Goal: Transaction & Acquisition: Purchase product/service

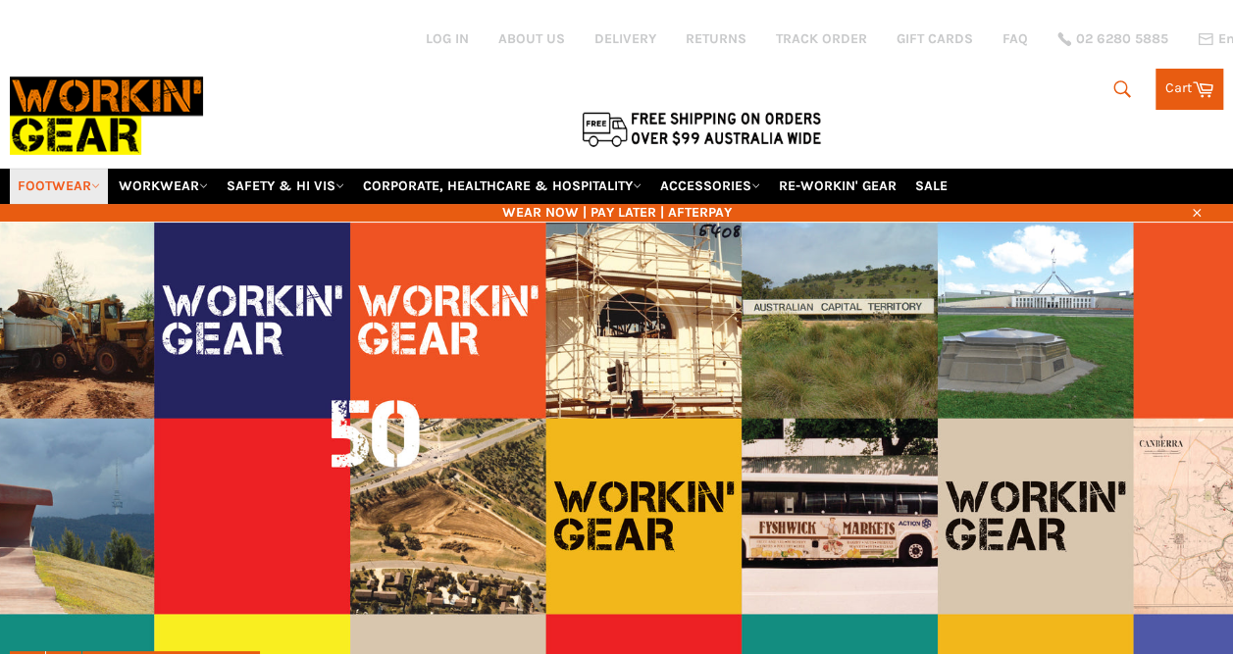
click at [78, 169] on link "FOOTWEAR" at bounding box center [59, 186] width 98 height 34
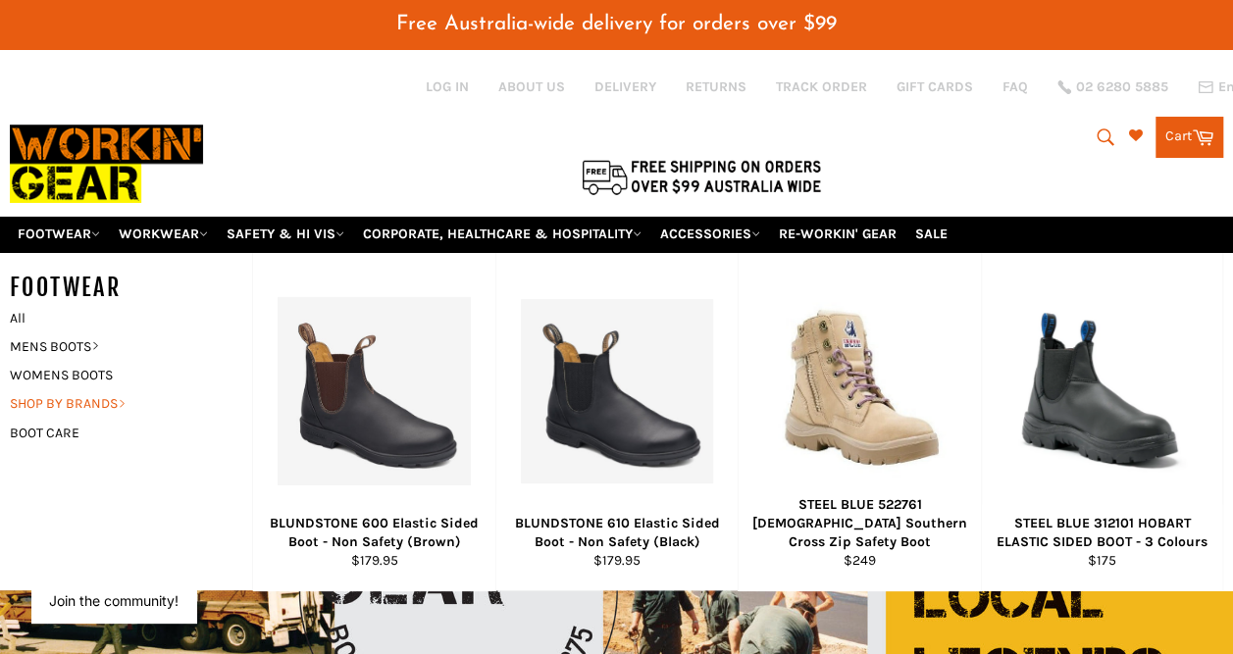
click at [76, 389] on link "SHOP BY BRANDS" at bounding box center [116, 403] width 232 height 28
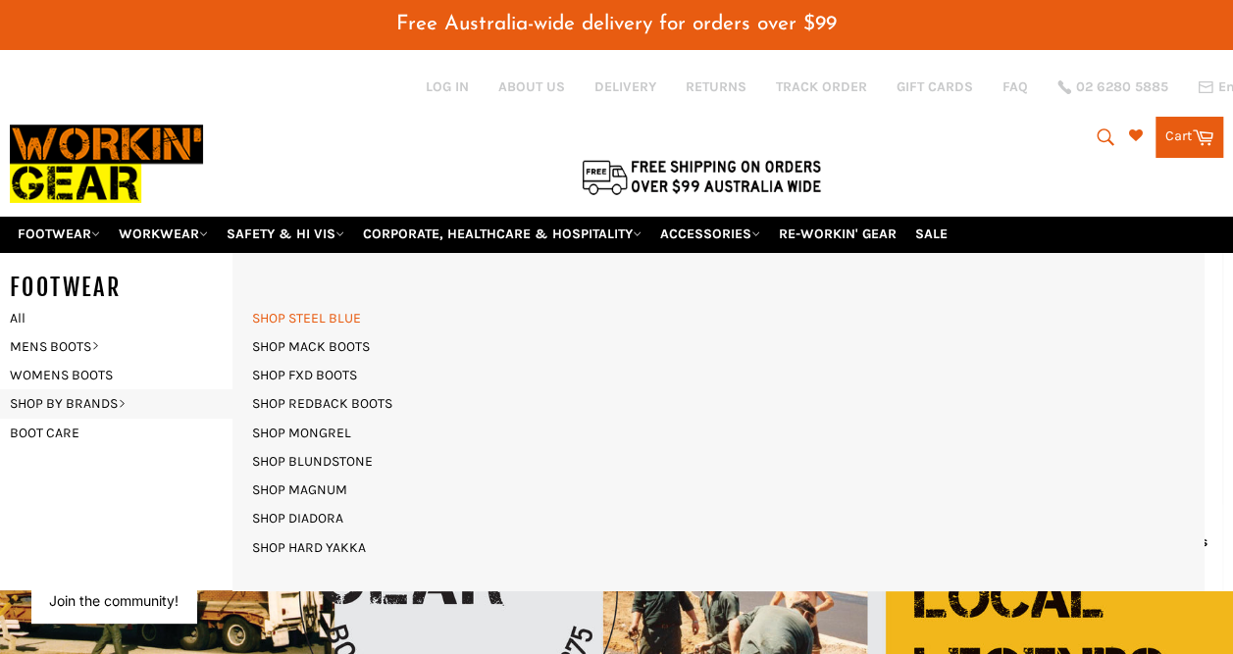
click at [355, 306] on link "SHOP STEEL BLUE" at bounding box center [306, 318] width 128 height 28
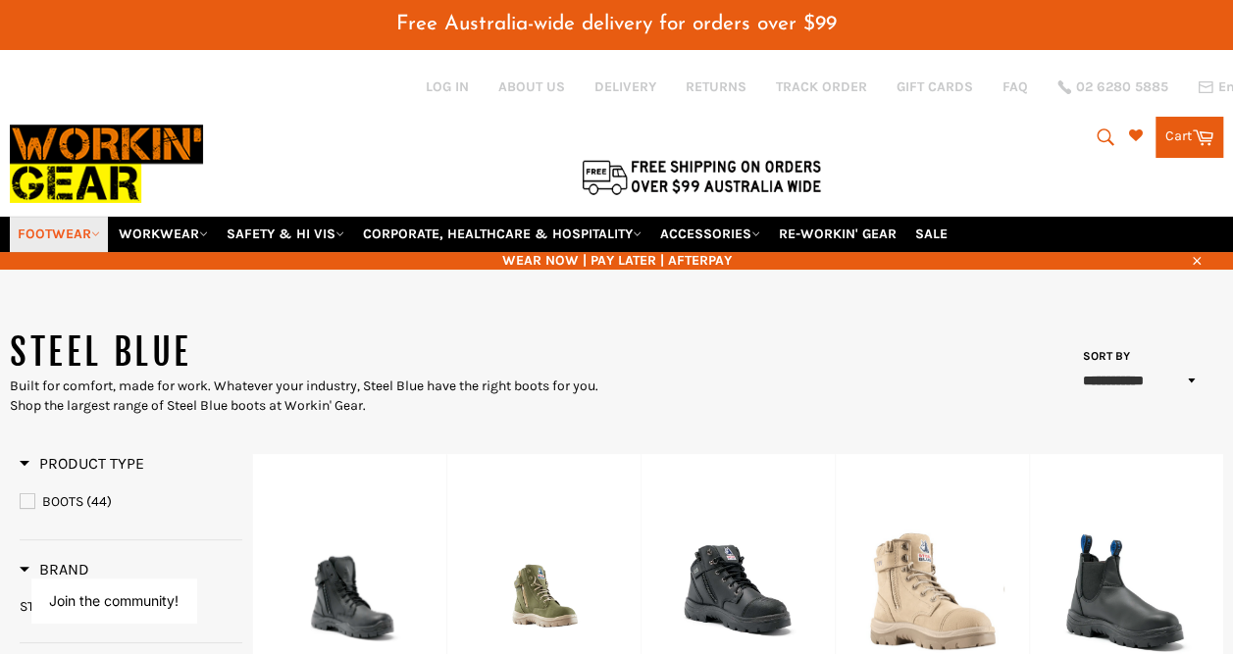
click at [39, 217] on link "FOOTWEAR" at bounding box center [59, 234] width 98 height 34
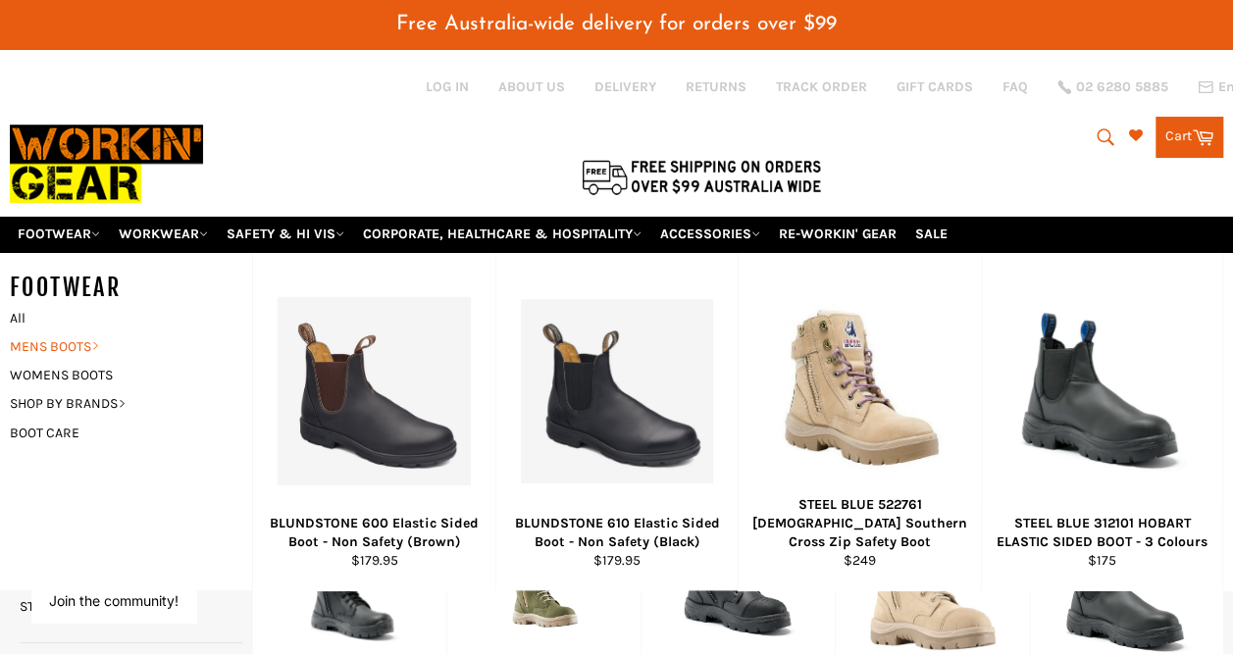
click at [76, 332] on link "MENS BOOTS" at bounding box center [116, 346] width 232 height 28
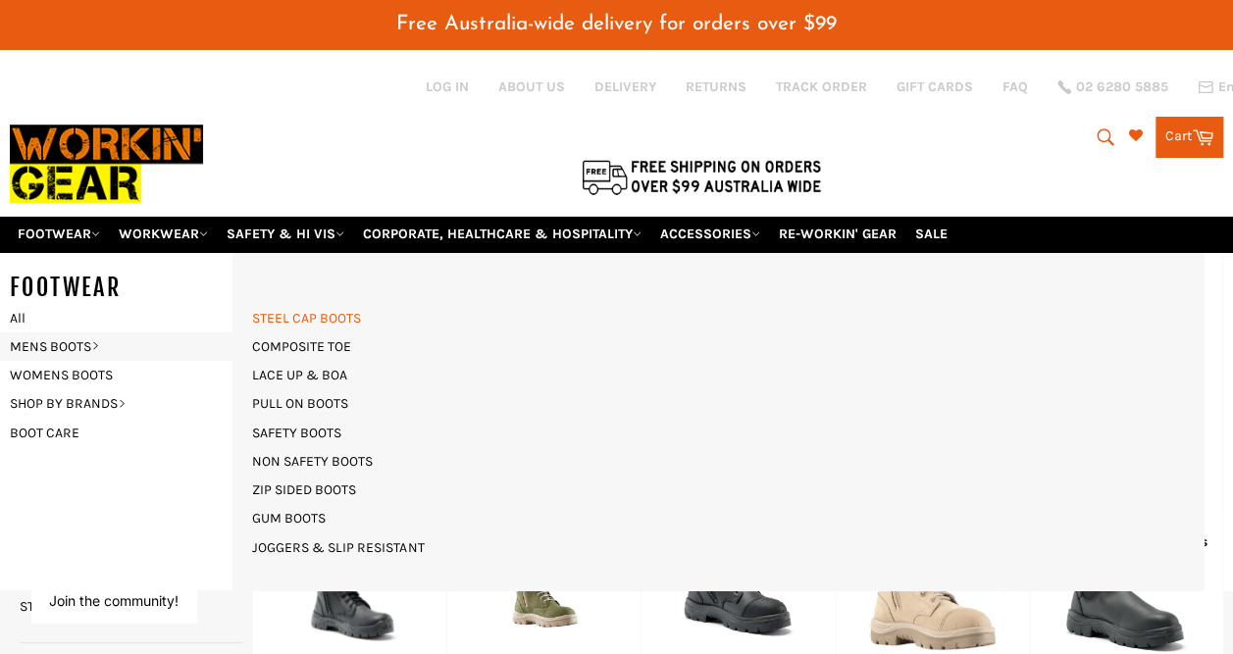
click at [339, 304] on link "STEEL CAP BOOTS" at bounding box center [306, 318] width 128 height 28
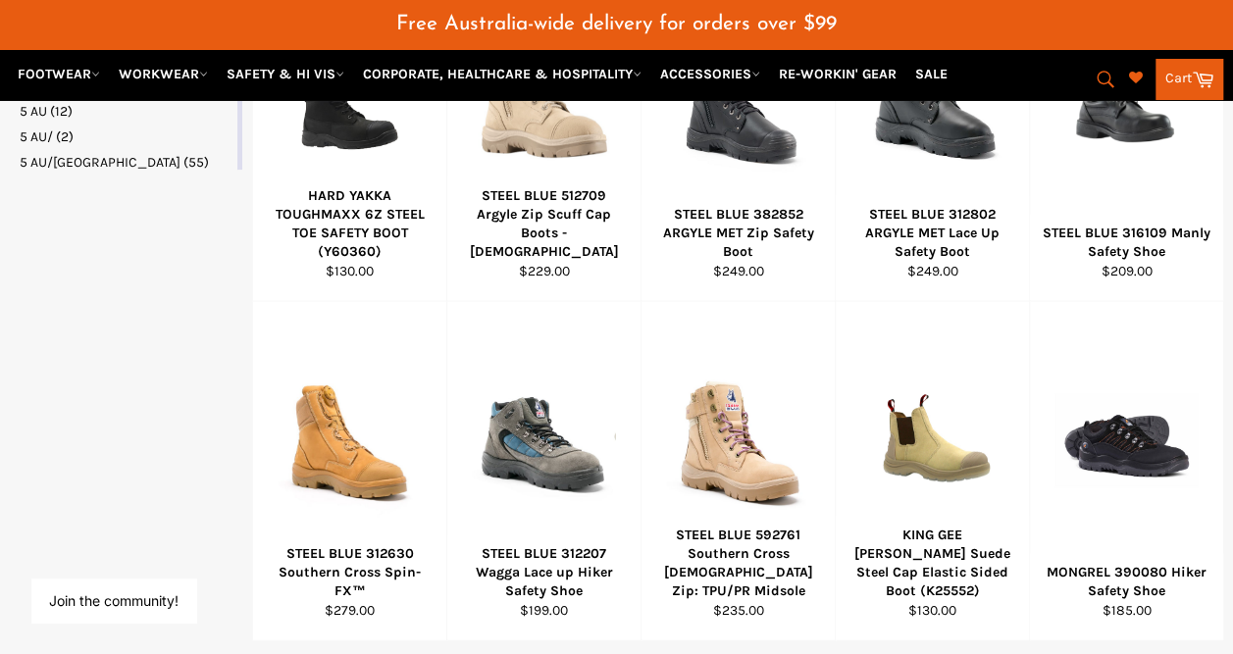
scroll to position [1225, 0]
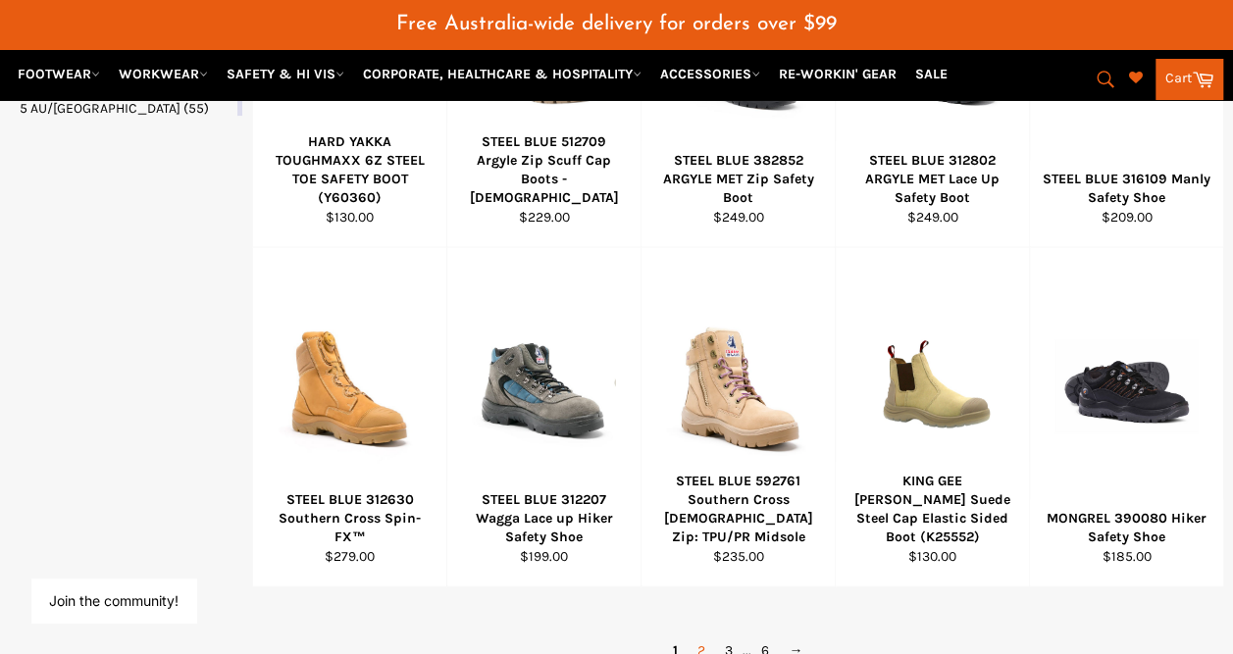
click at [704, 635] on link "2" at bounding box center [700, 649] width 27 height 28
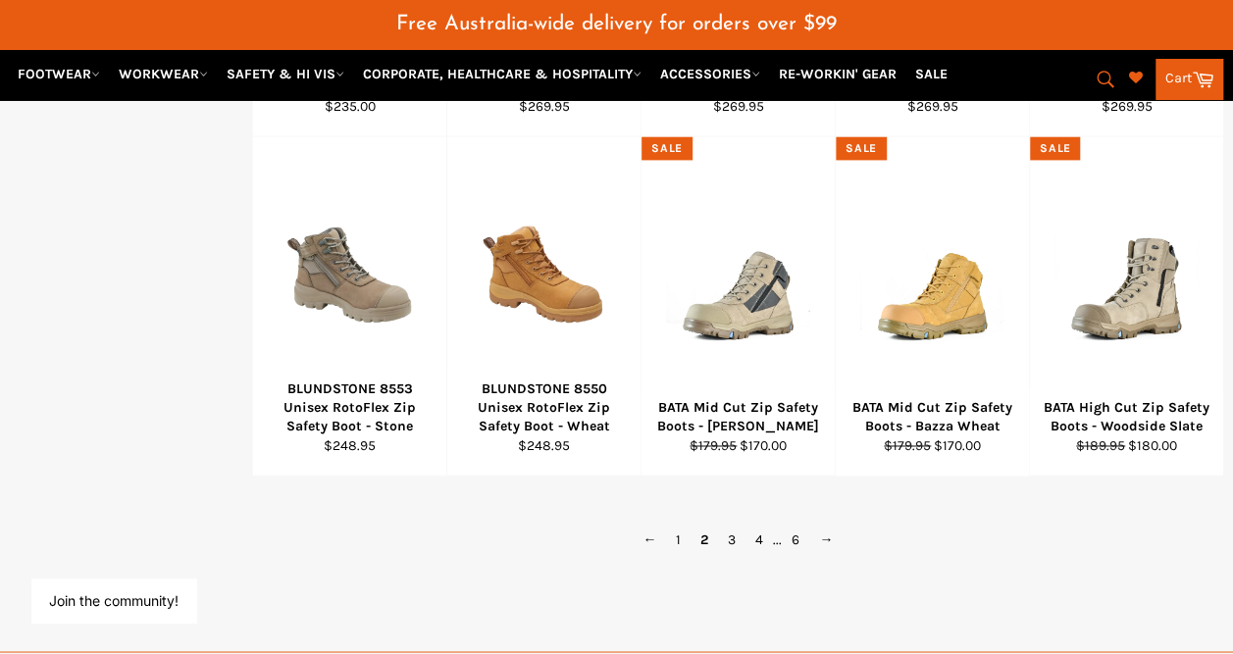
scroll to position [1366, 0]
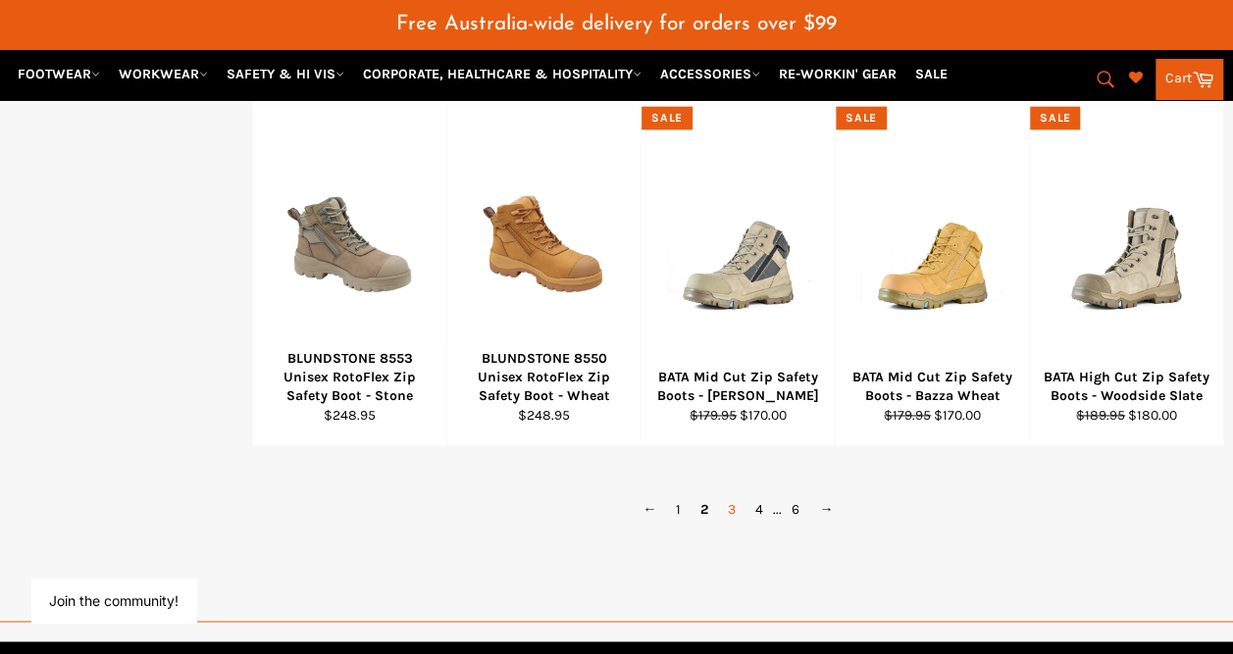
click at [734, 494] on link "3" at bounding box center [731, 508] width 27 height 28
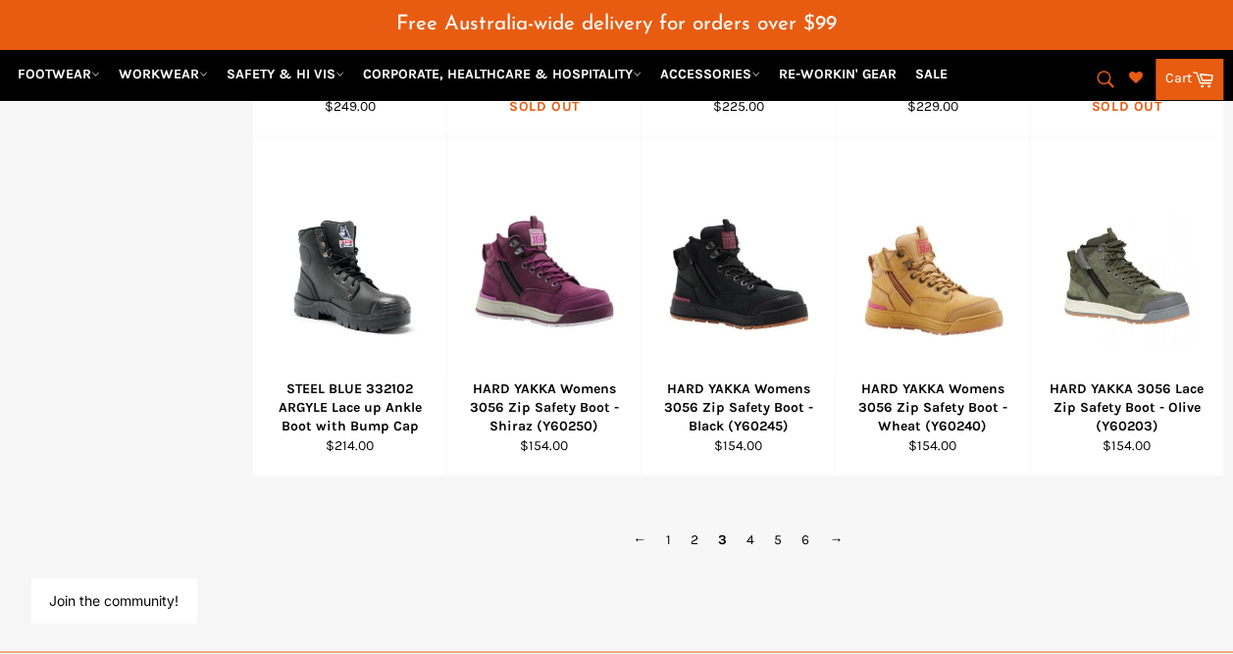
scroll to position [1366, 0]
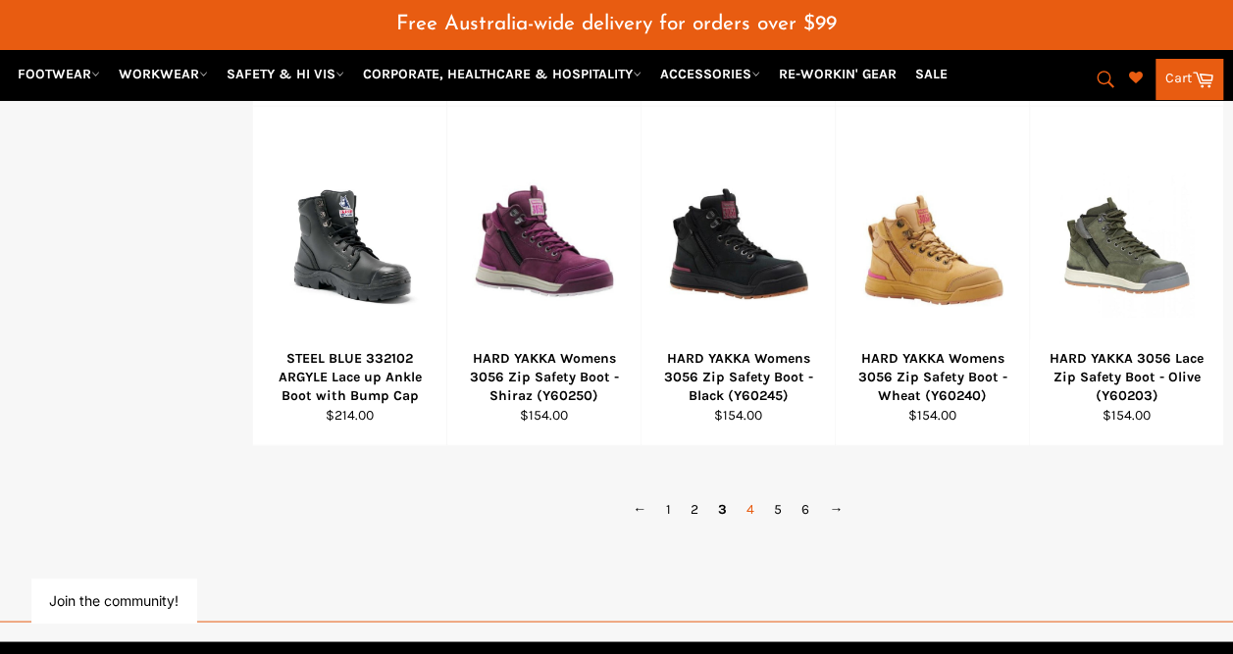
click at [751, 494] on link "4" at bounding box center [749, 508] width 27 height 28
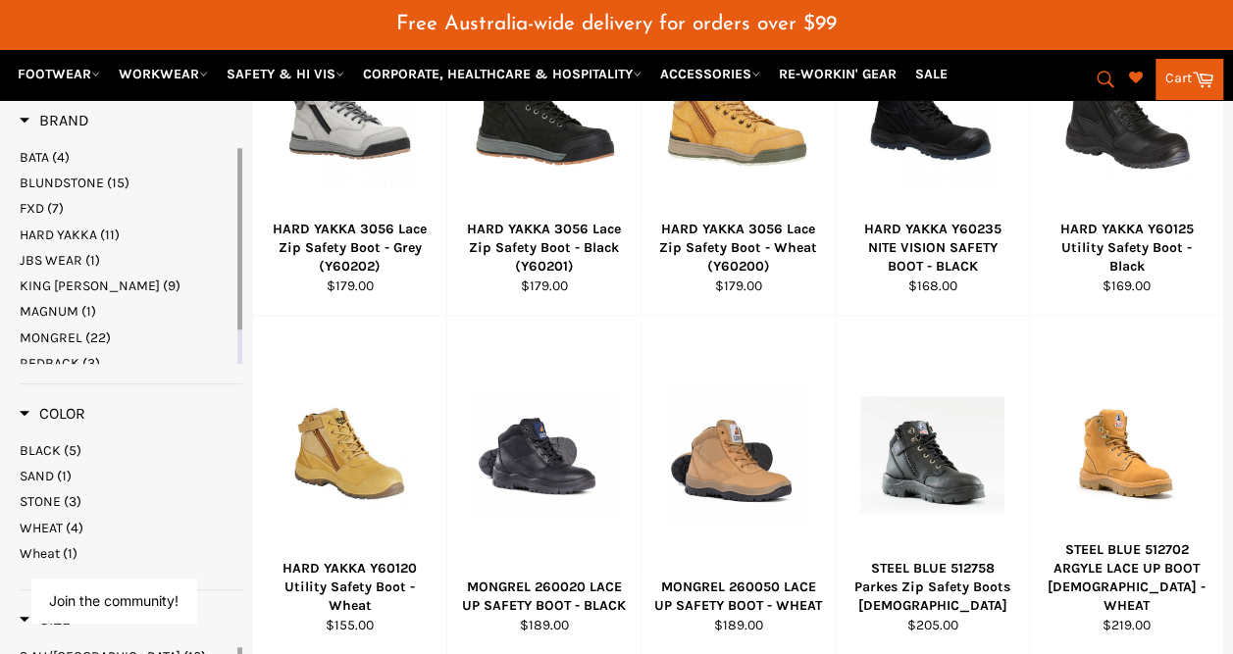
scroll to position [385, 0]
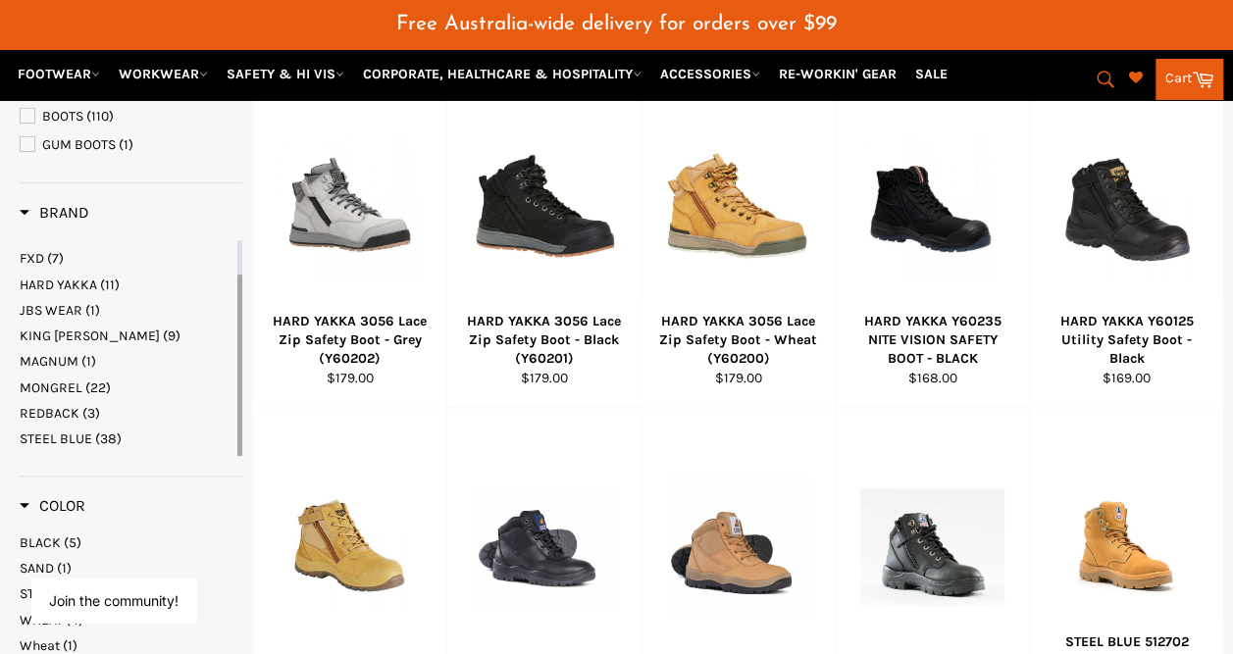
click at [116, 430] on span "(38)" at bounding box center [108, 438] width 26 height 17
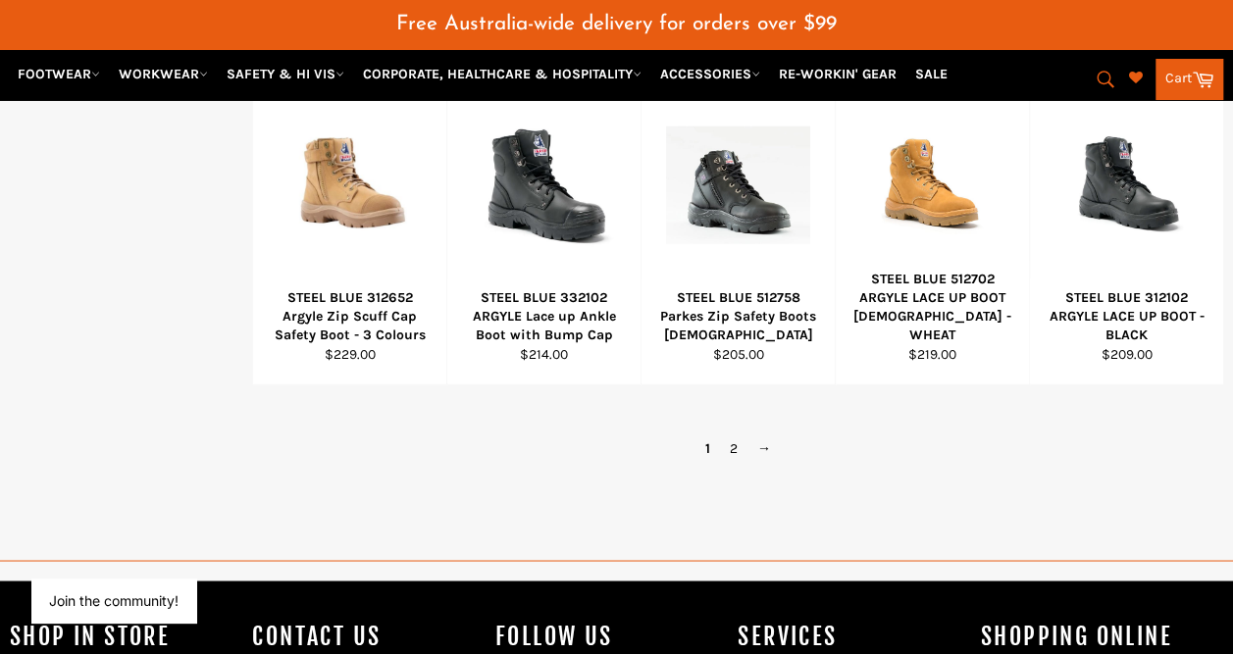
scroll to position [1464, 0]
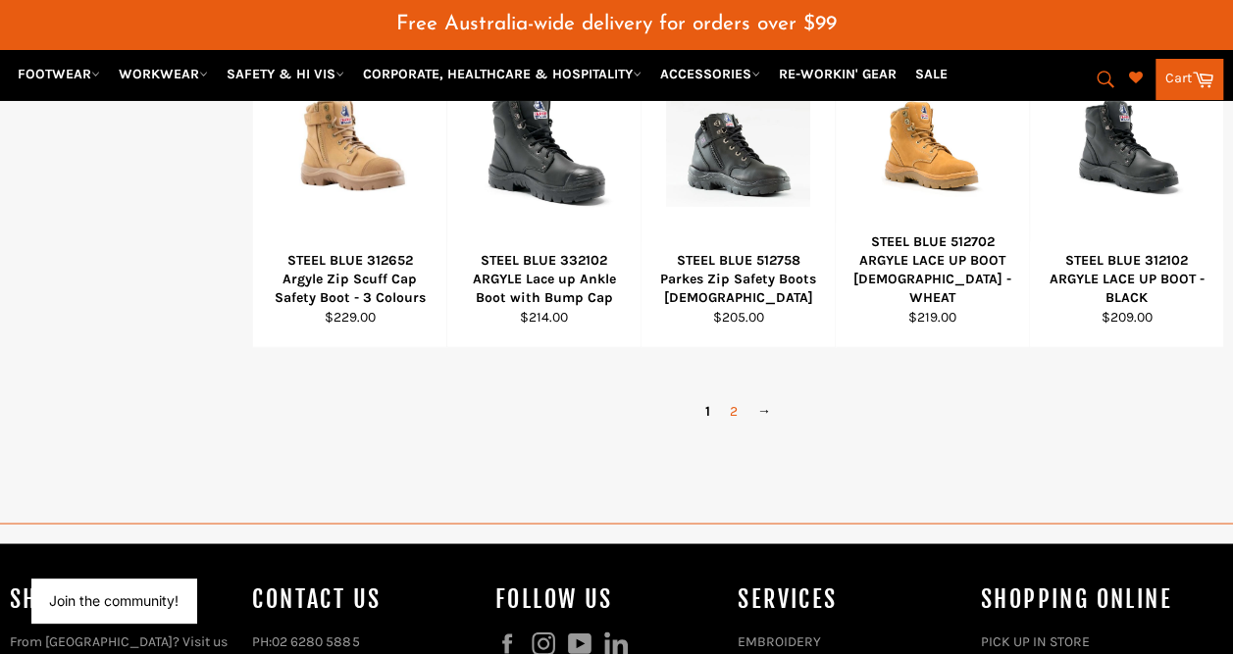
click at [737, 396] on link "2" at bounding box center [733, 410] width 27 height 28
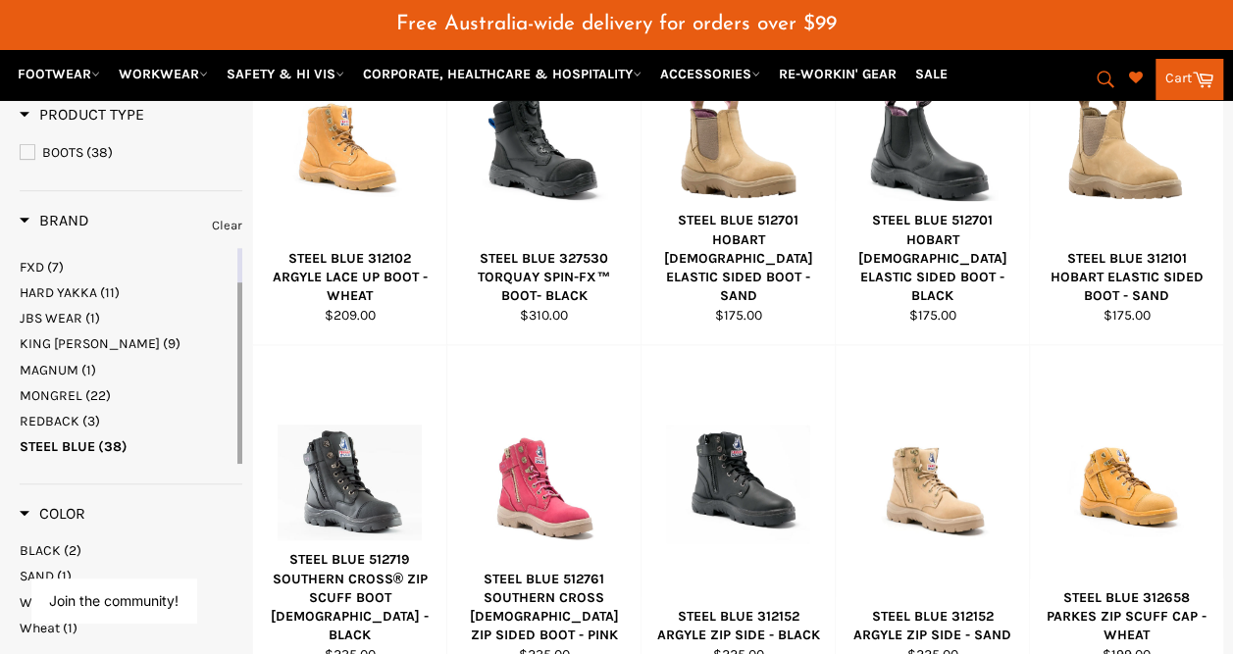
scroll to position [385, 0]
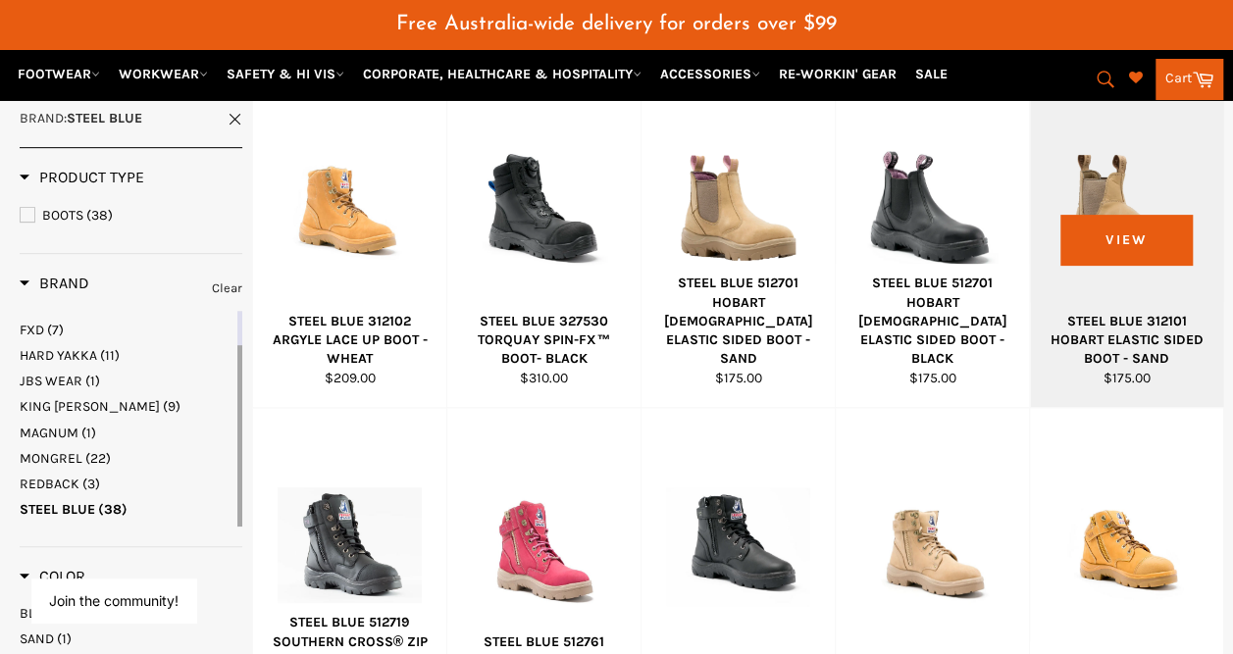
click at [1126, 261] on div at bounding box center [1126, 208] width 144 height 230
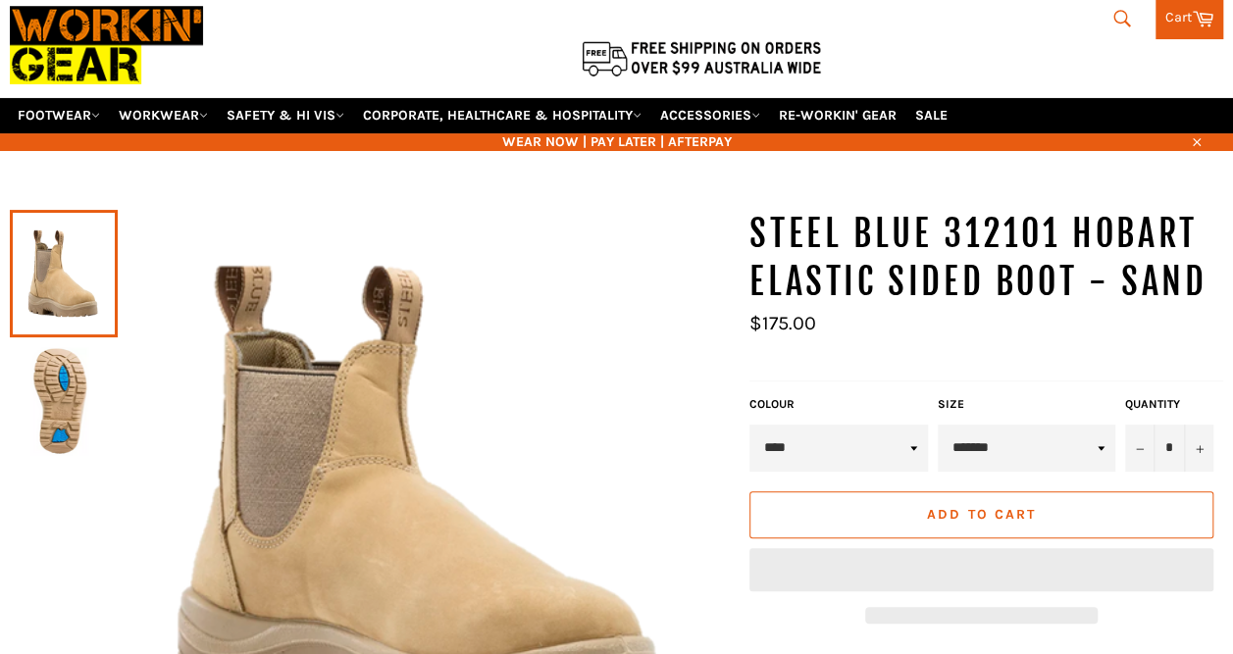
scroll to position [196, 0]
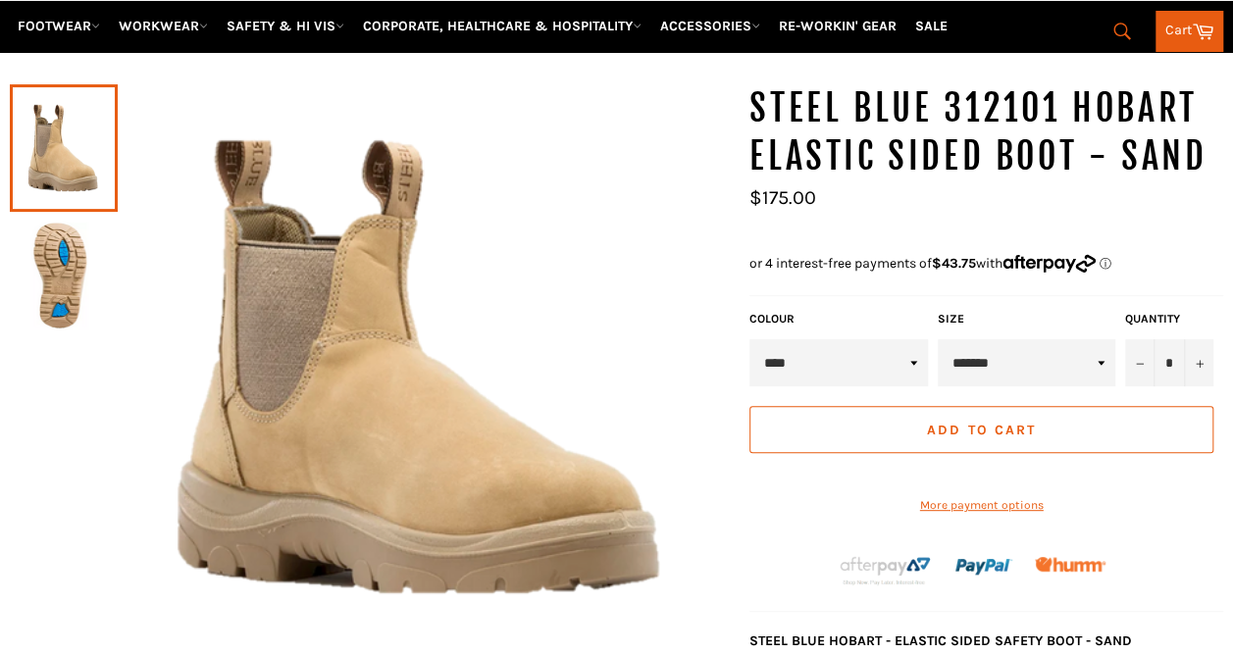
click at [974, 311] on div "**********" at bounding box center [1026, 349] width 187 height 76
click at [990, 340] on select "**********" at bounding box center [1025, 362] width 177 height 47
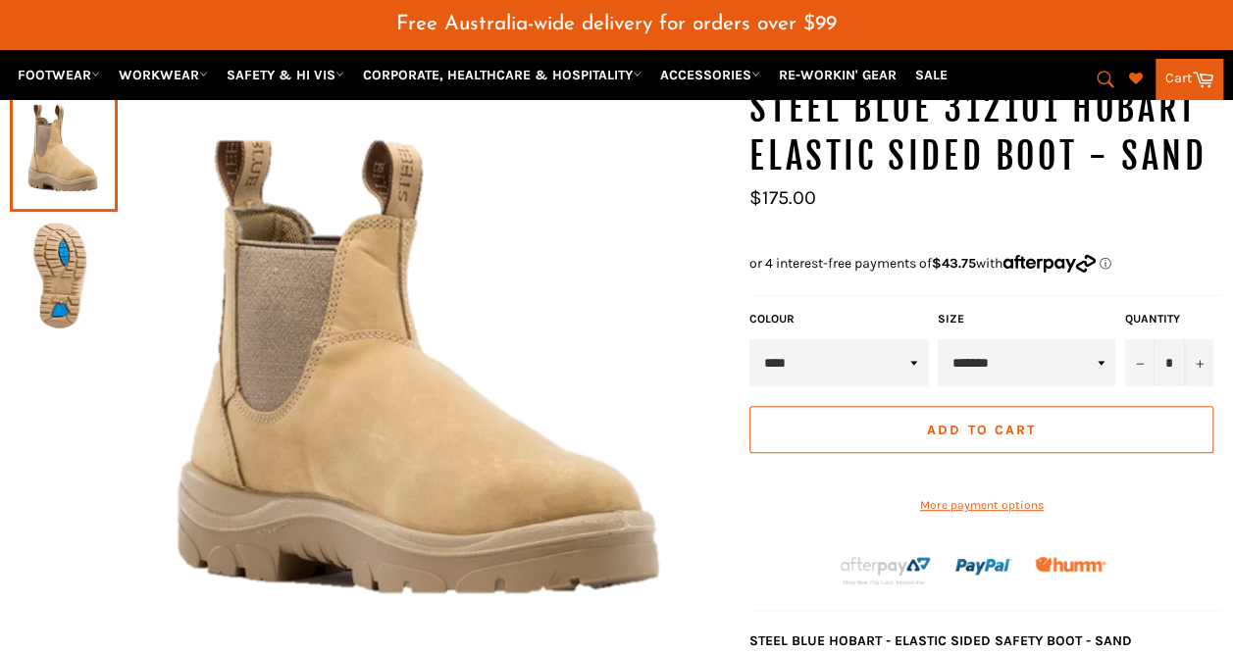
select select "********"
click at [937, 339] on select "**********" at bounding box center [1025, 362] width 177 height 47
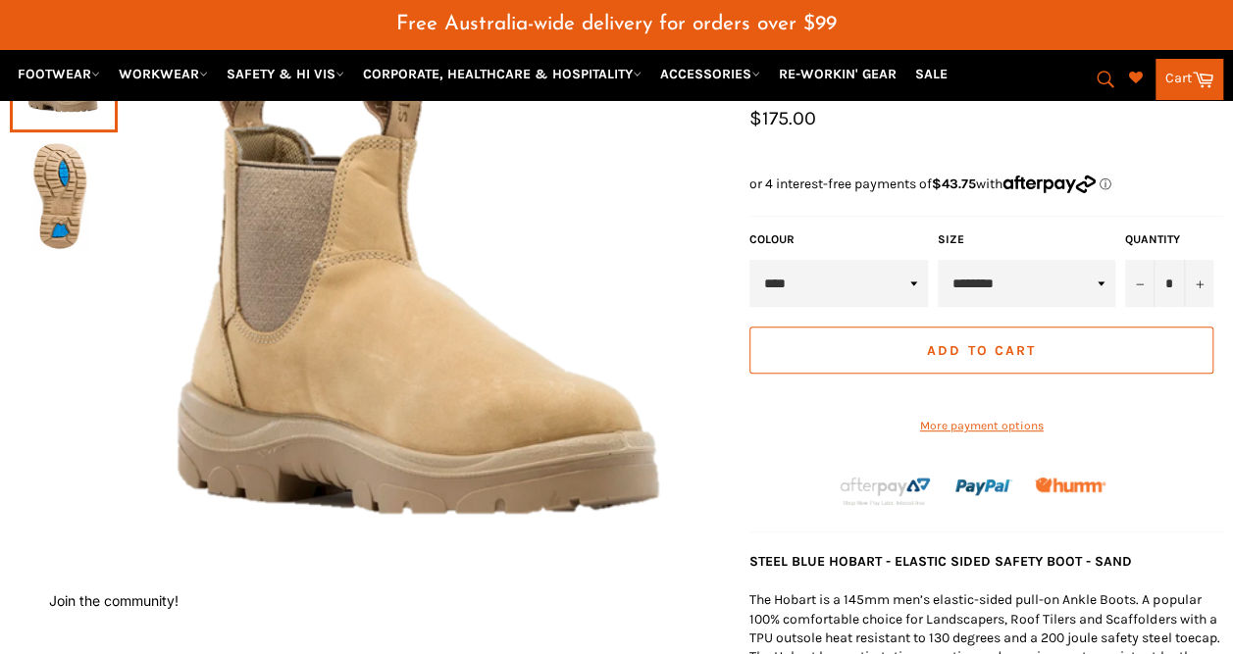
scroll to position [342, 0]
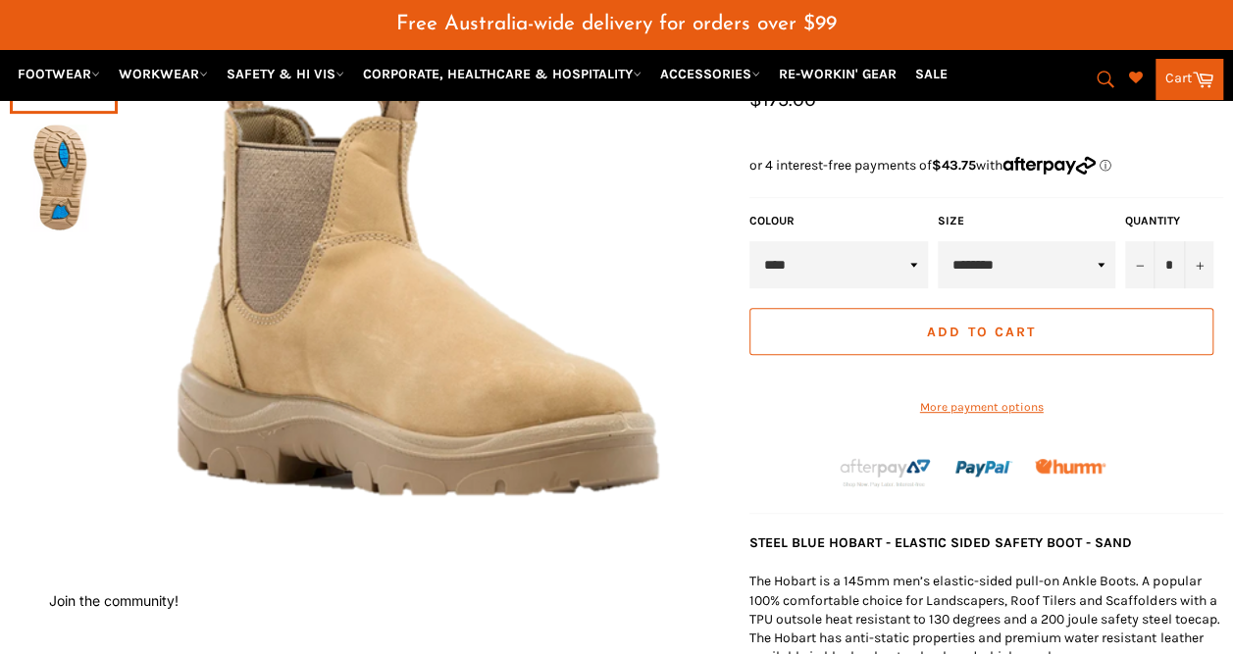
click at [68, 155] on img at bounding box center [64, 178] width 88 height 108
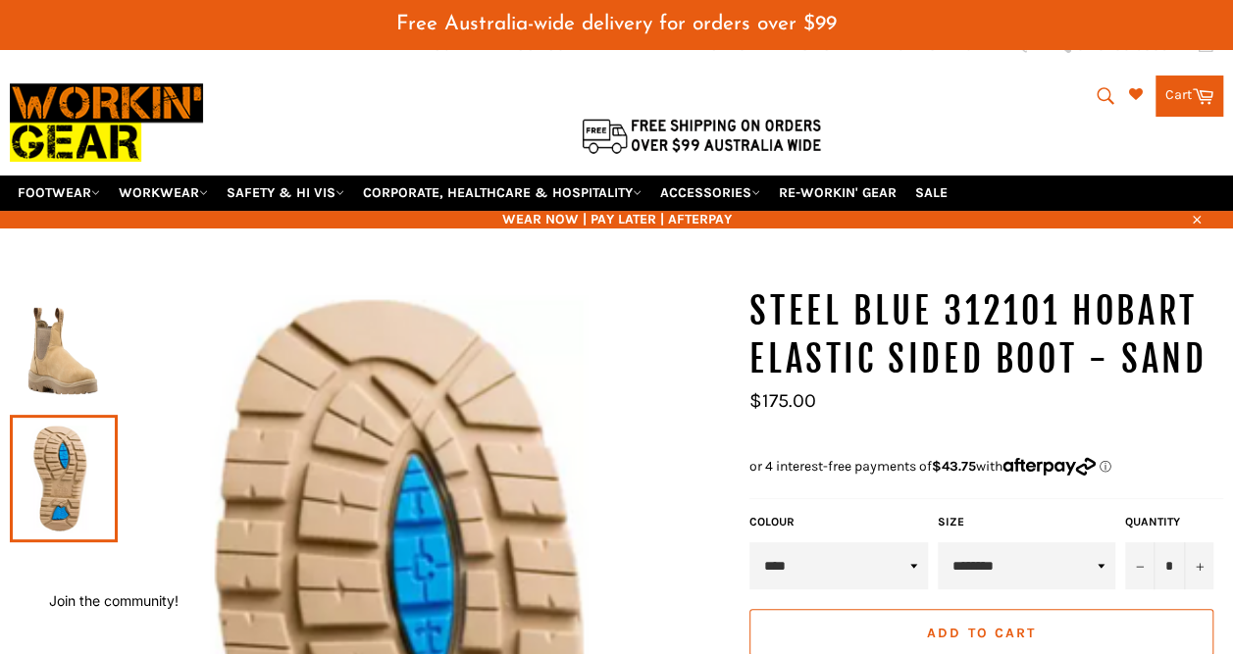
scroll to position [0, 0]
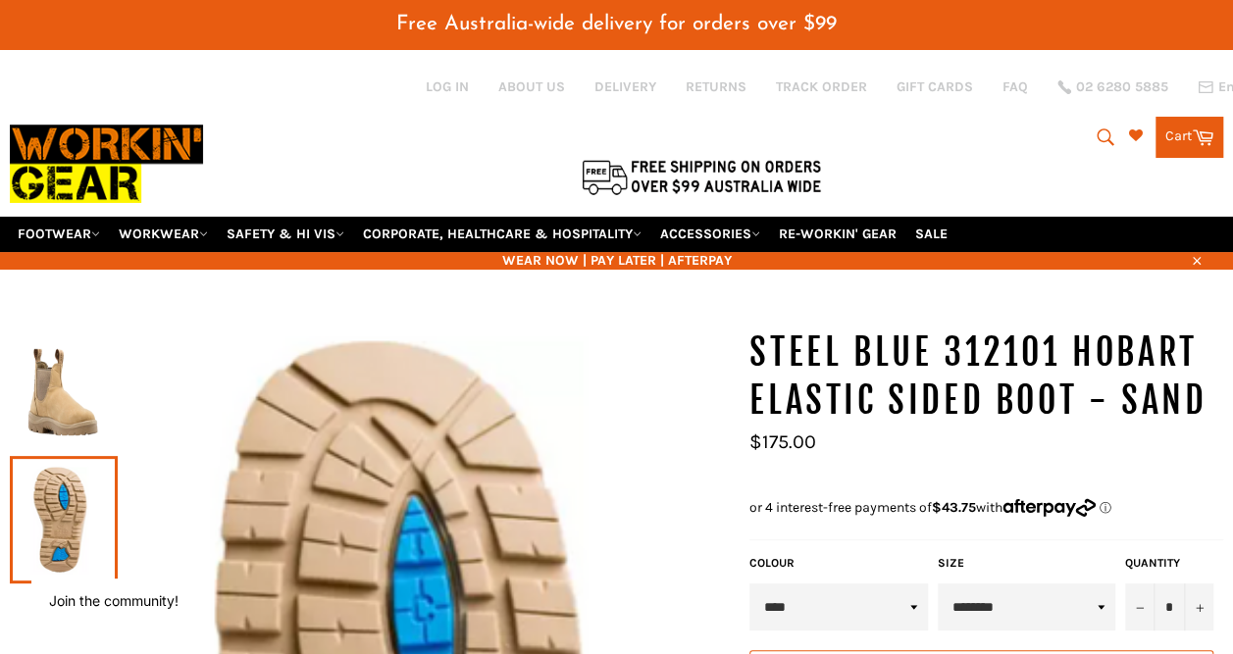
click at [69, 355] on img at bounding box center [64, 392] width 88 height 108
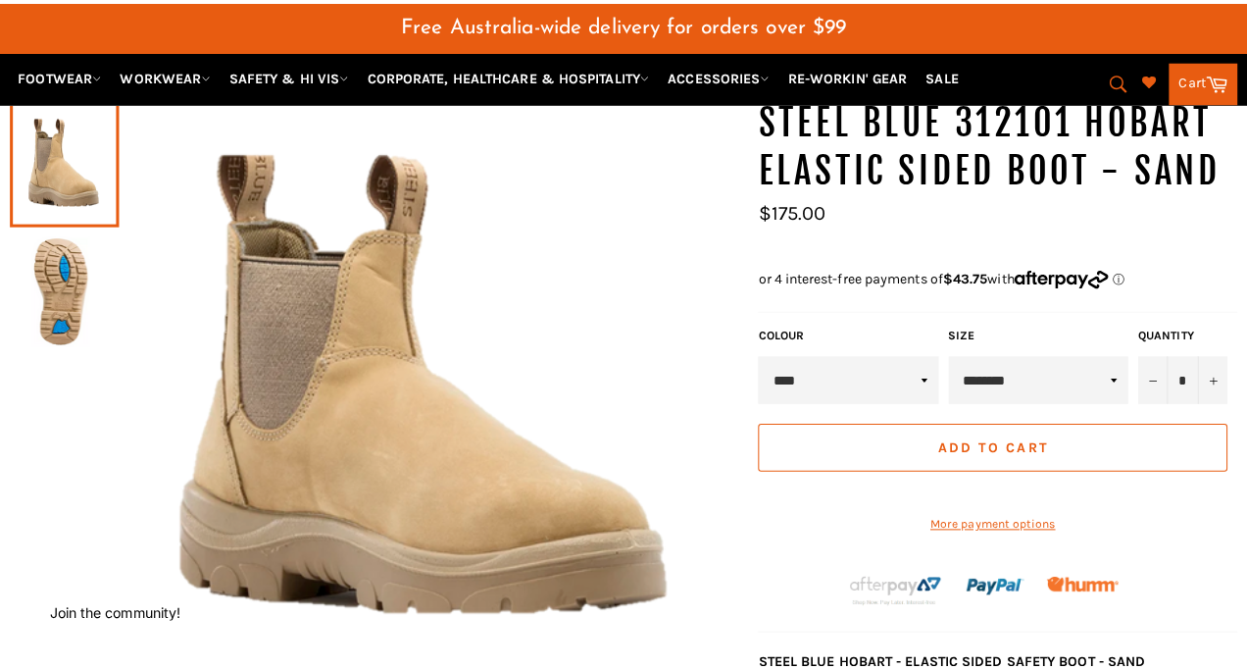
scroll to position [196, 0]
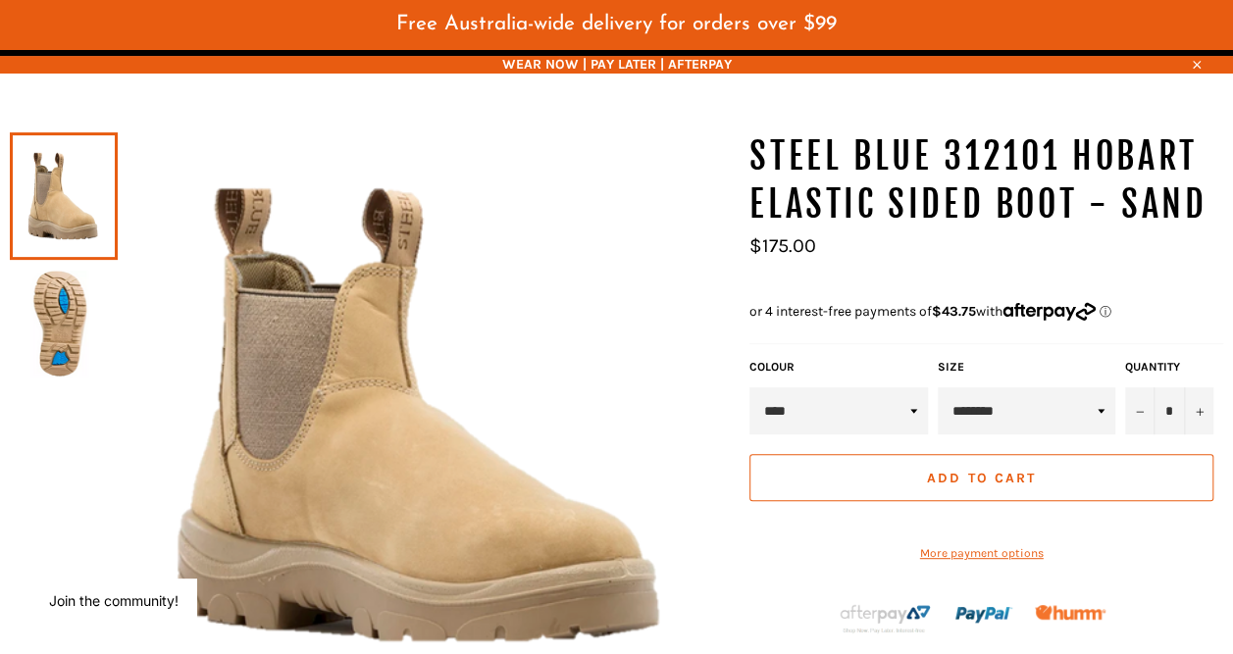
click at [348, 380] on img at bounding box center [424, 414] width 612 height 565
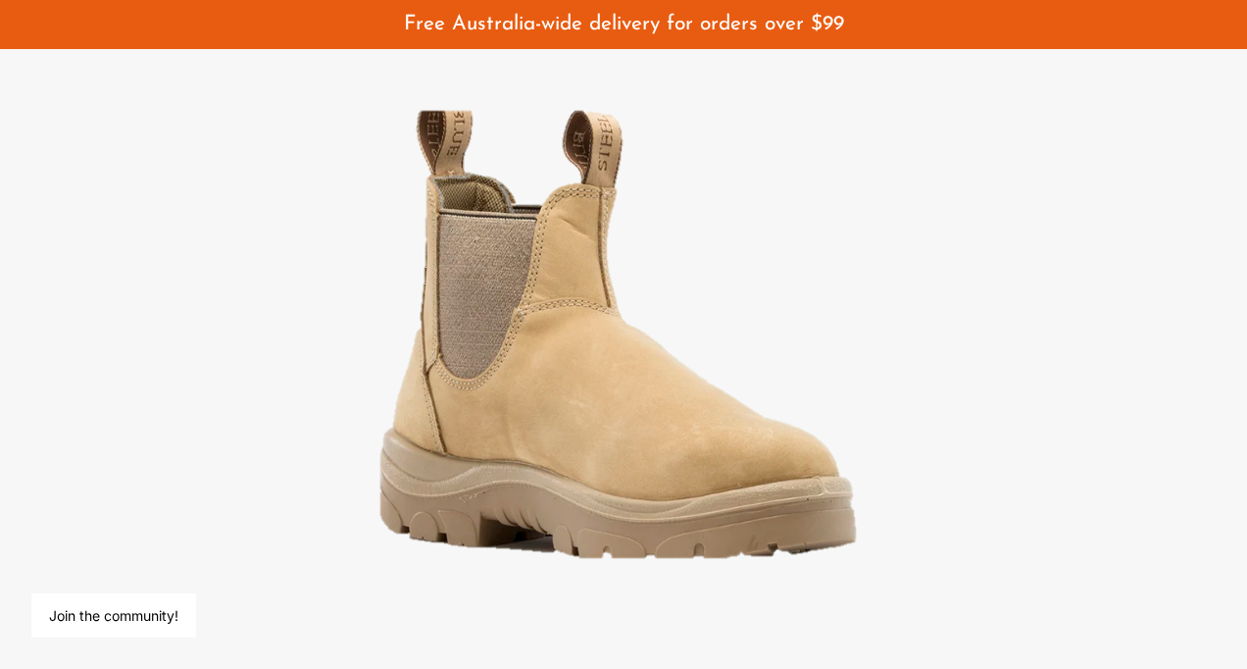
click at [402, 302] on img at bounding box center [624, 334] width 606 height 559
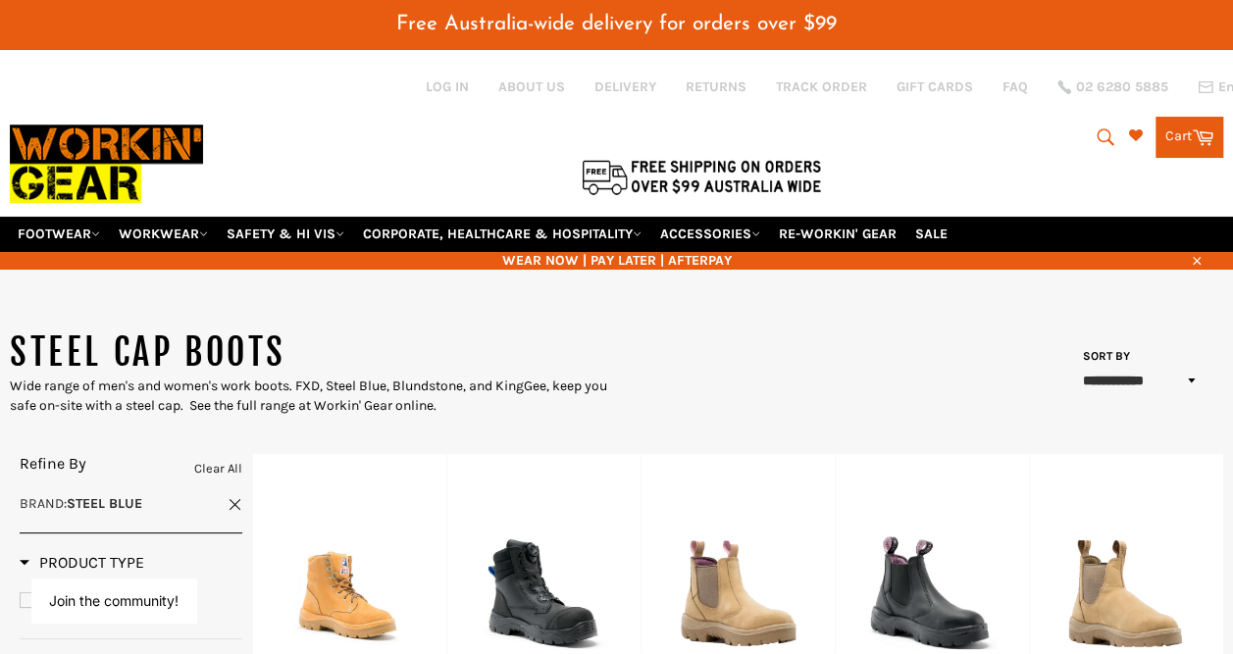
click at [226, 494] on link "Brand : STEEL BLUE" at bounding box center [131, 503] width 223 height 19
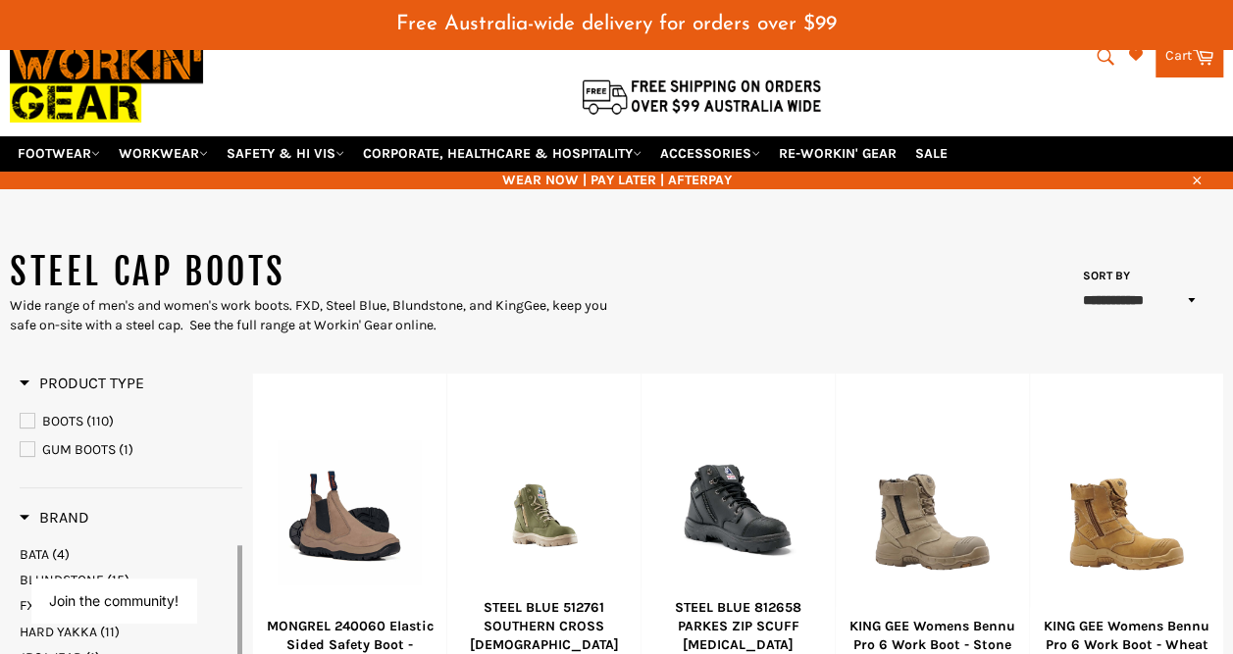
scroll to position [196, 0]
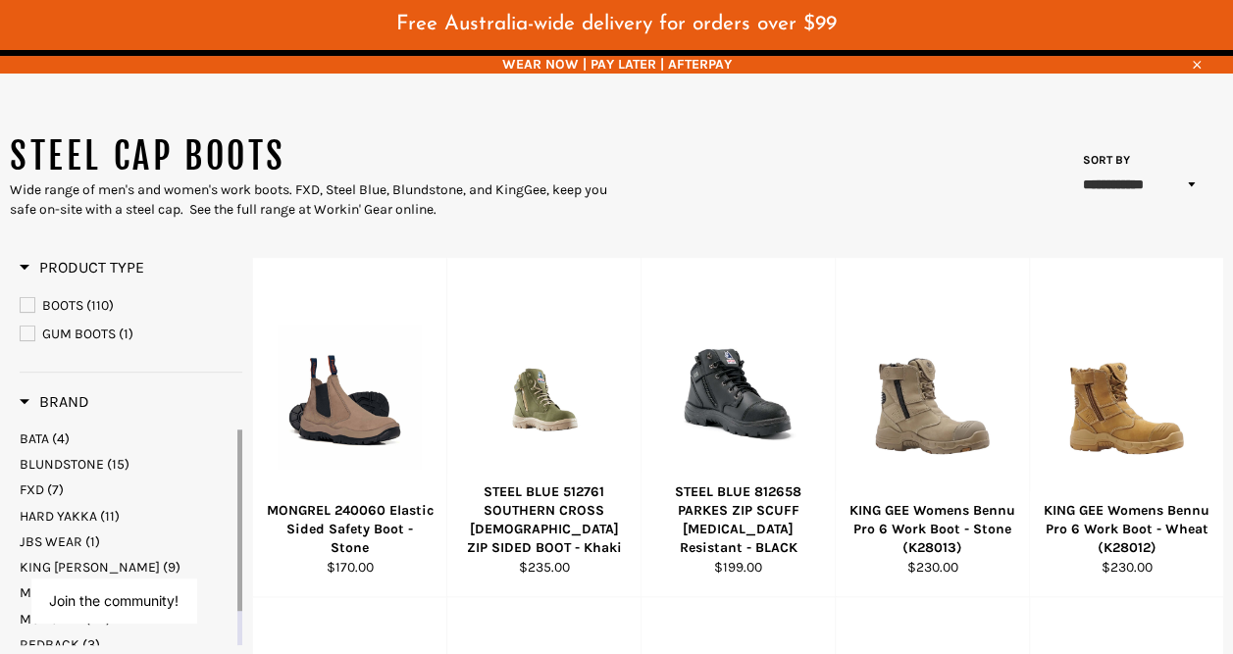
click at [78, 297] on span "BOOTS" at bounding box center [62, 305] width 41 height 17
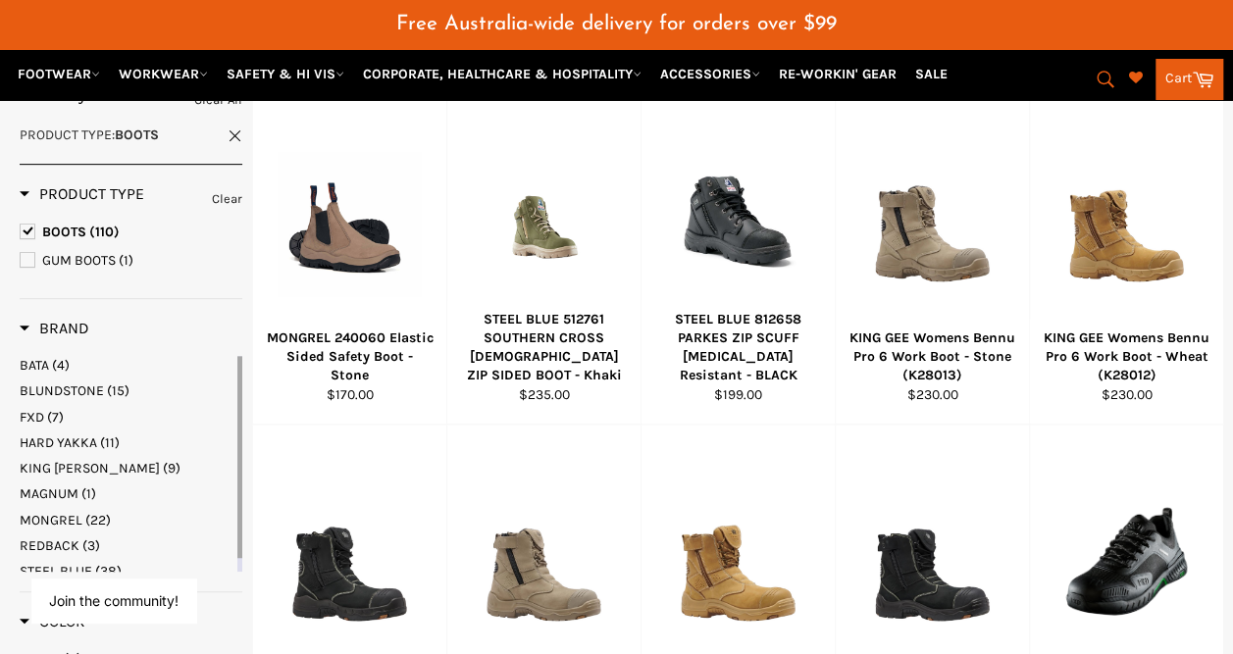
scroll to position [294, 0]
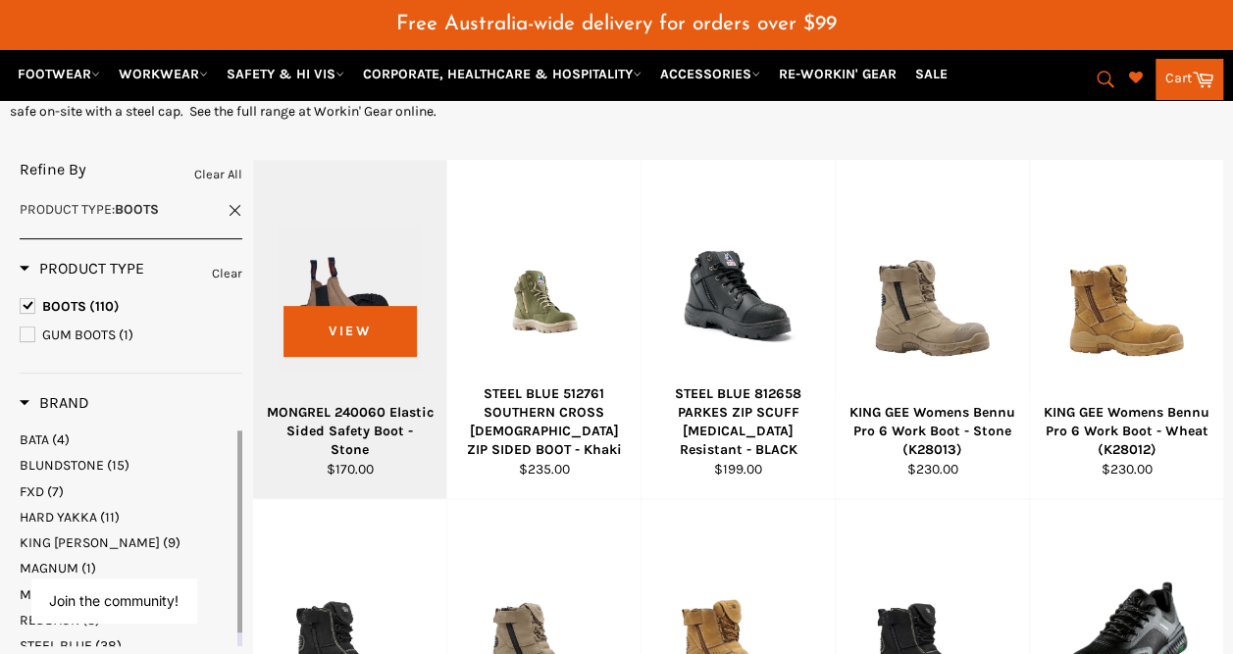
click at [372, 345] on div at bounding box center [349, 299] width 144 height 230
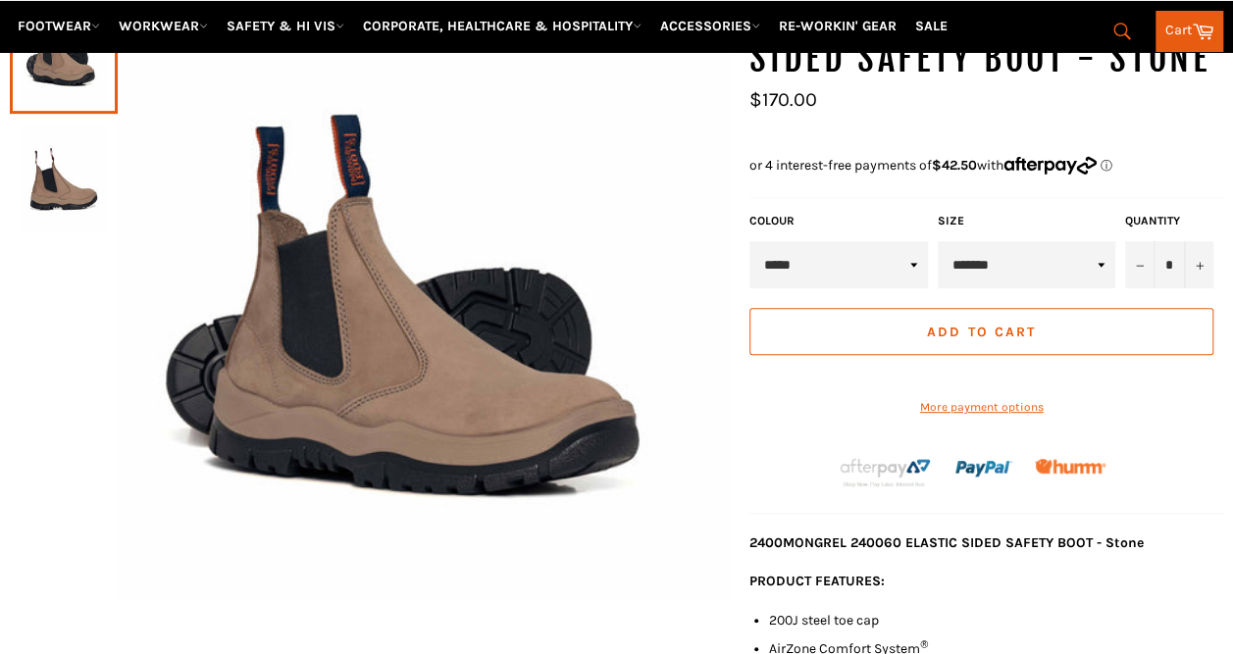
scroll to position [341, 0]
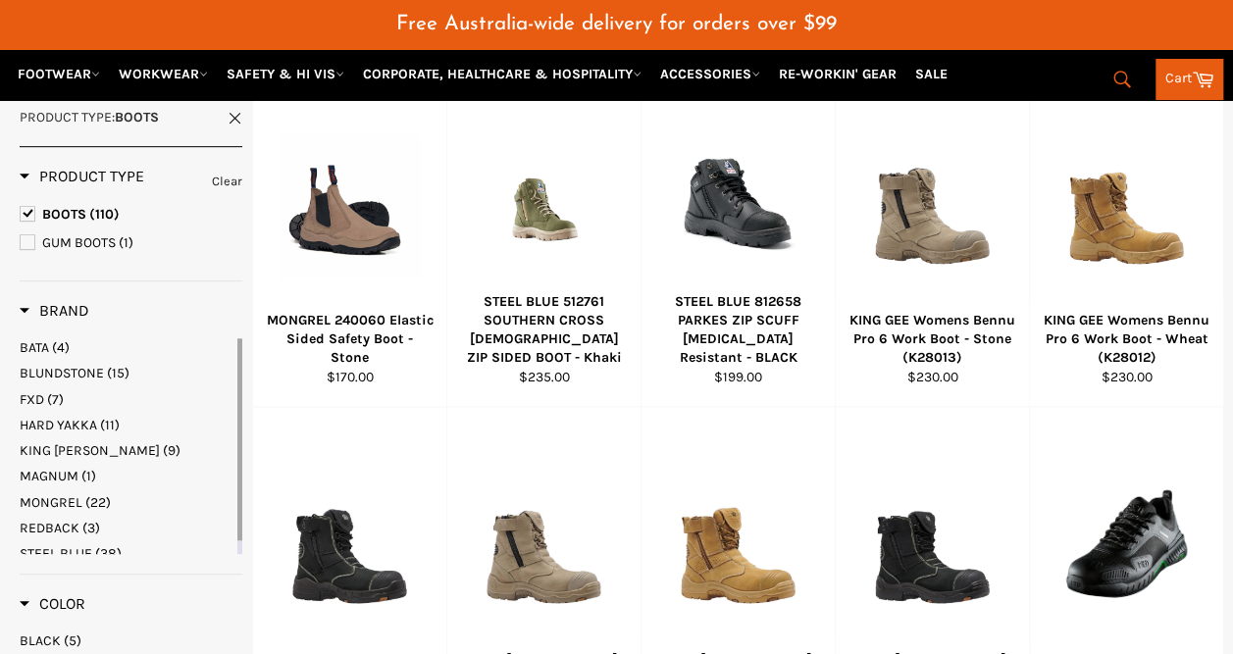
scroll to position [434, 0]
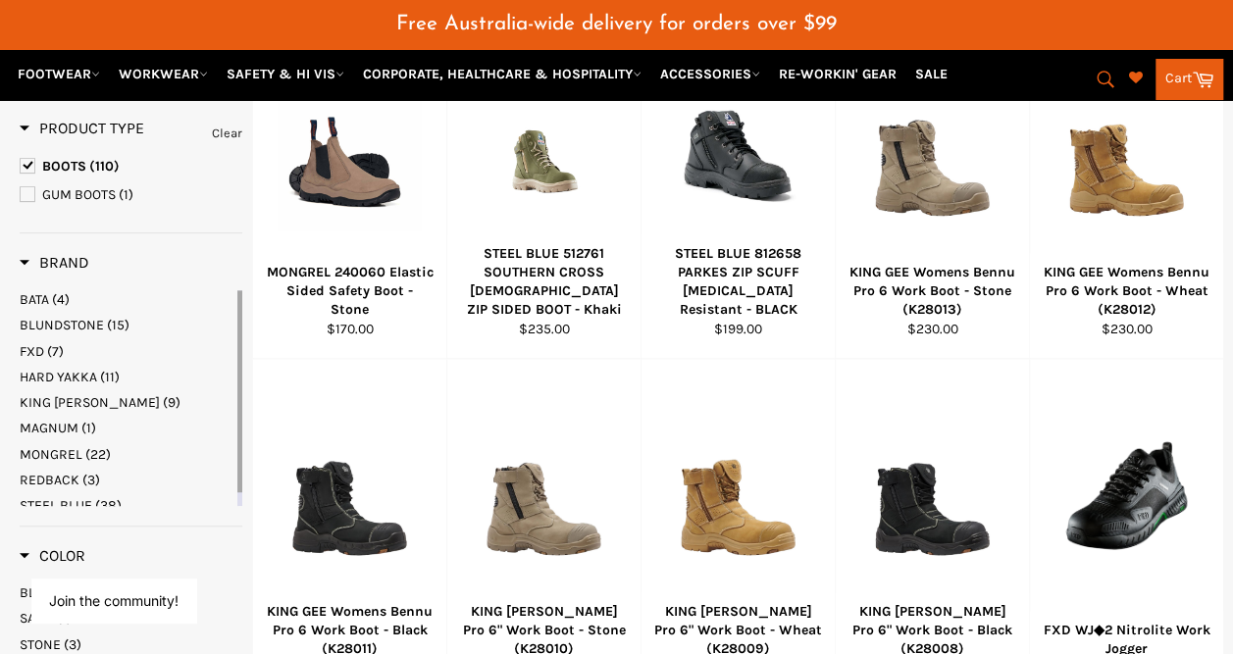
click at [49, 343] on span "(7)" at bounding box center [55, 351] width 17 height 17
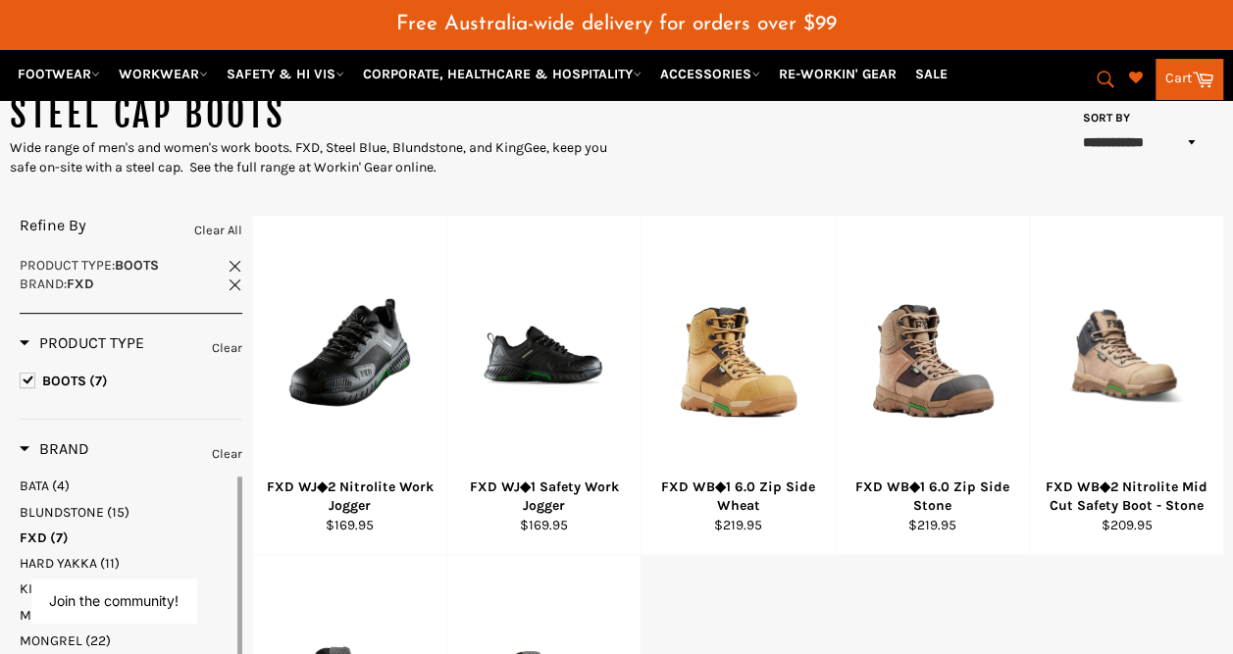
scroll to position [336, 0]
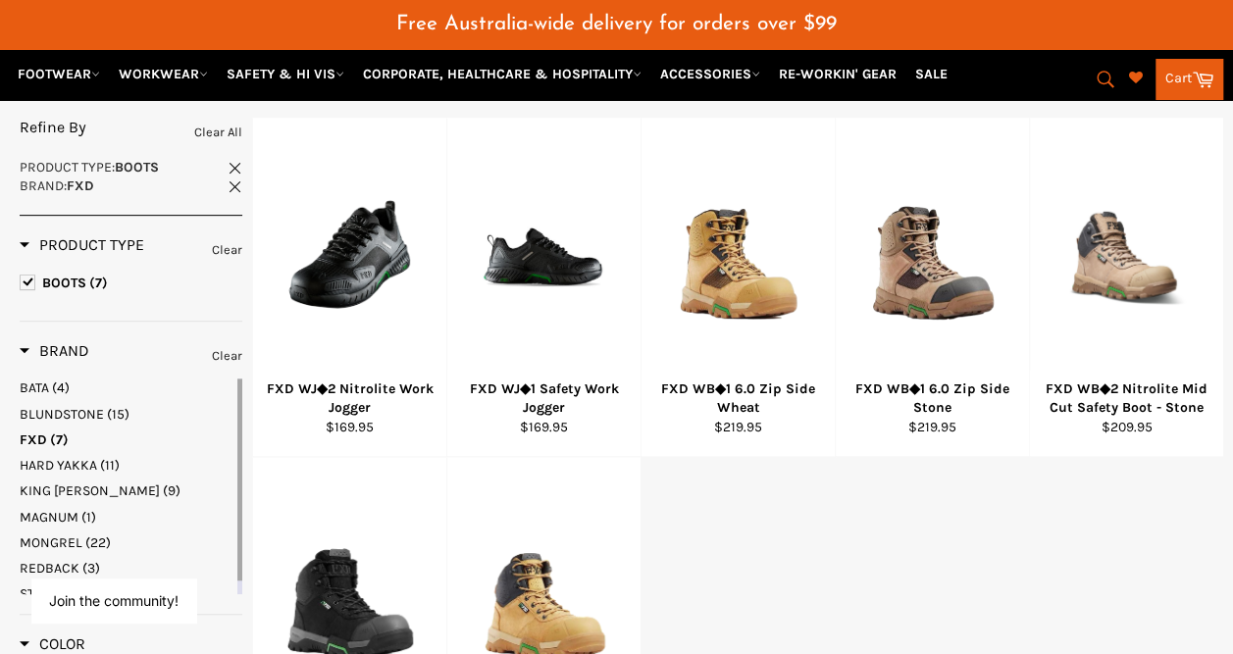
click at [239, 178] on span at bounding box center [234, 185] width 15 height 15
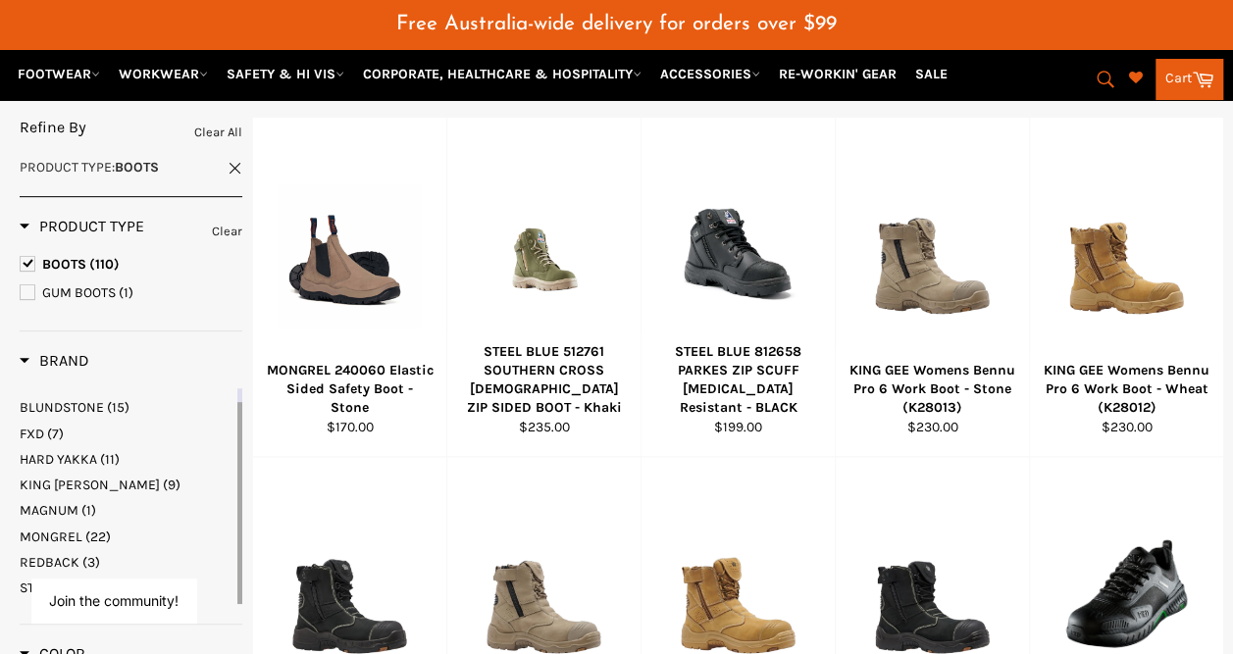
click at [49, 529] on span "MONGREL" at bounding box center [51, 537] width 63 height 17
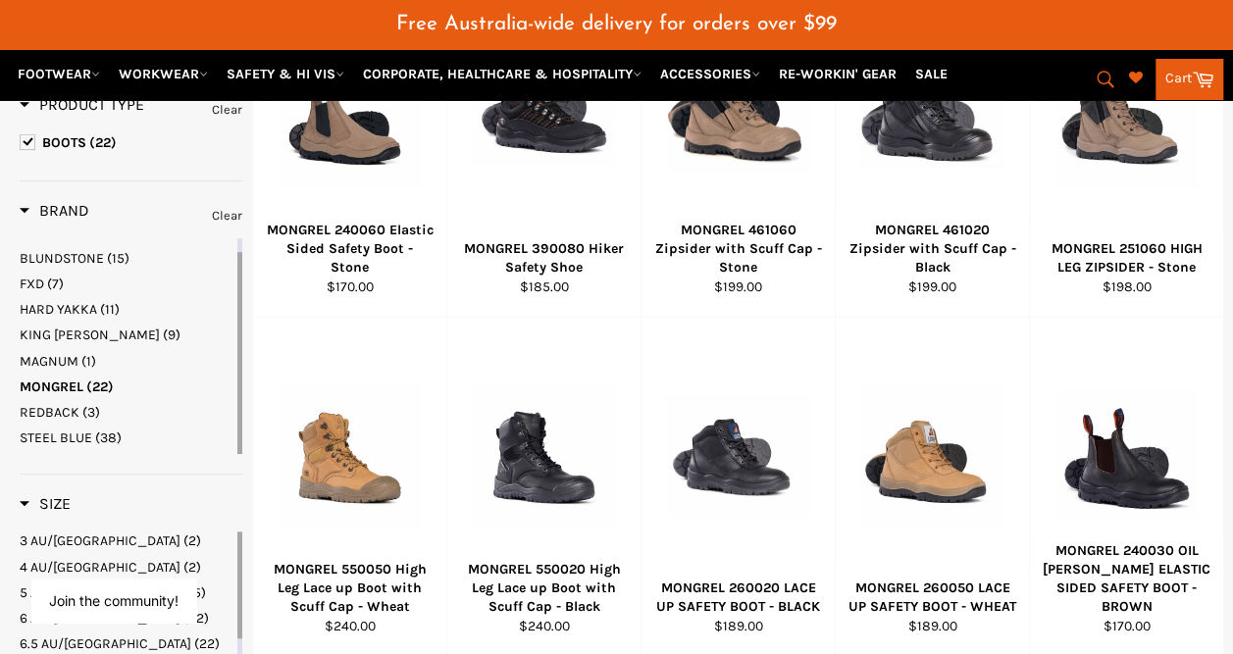
scroll to position [336, 0]
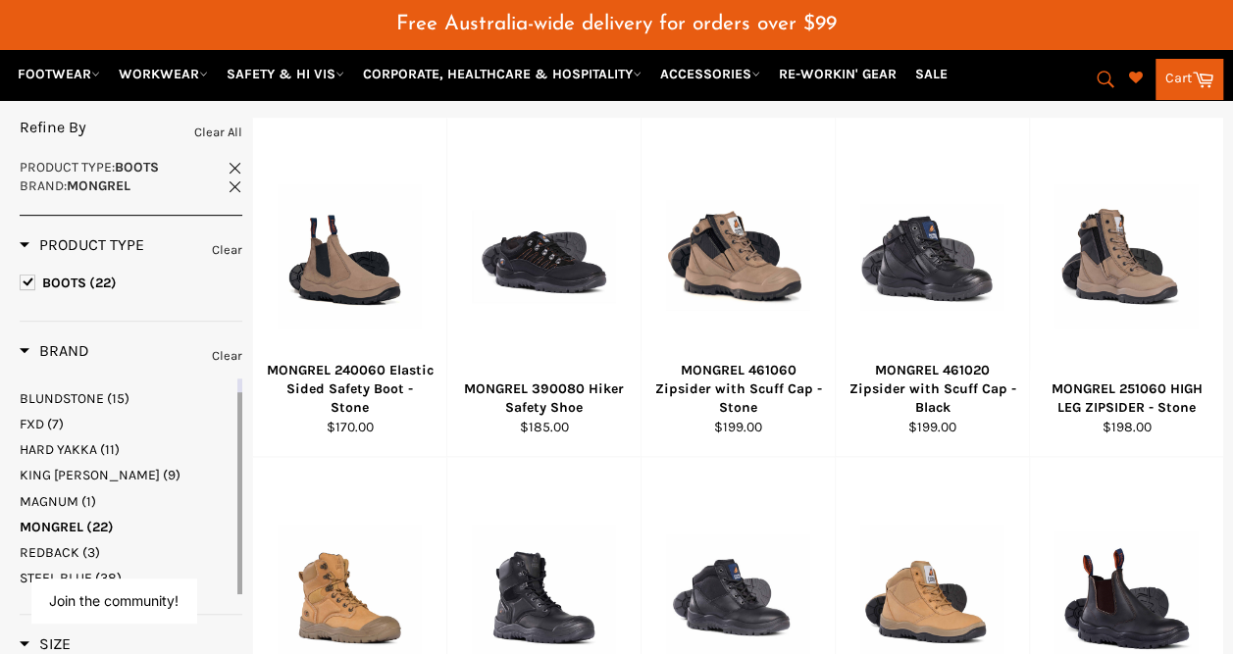
click at [240, 178] on span at bounding box center [234, 185] width 15 height 15
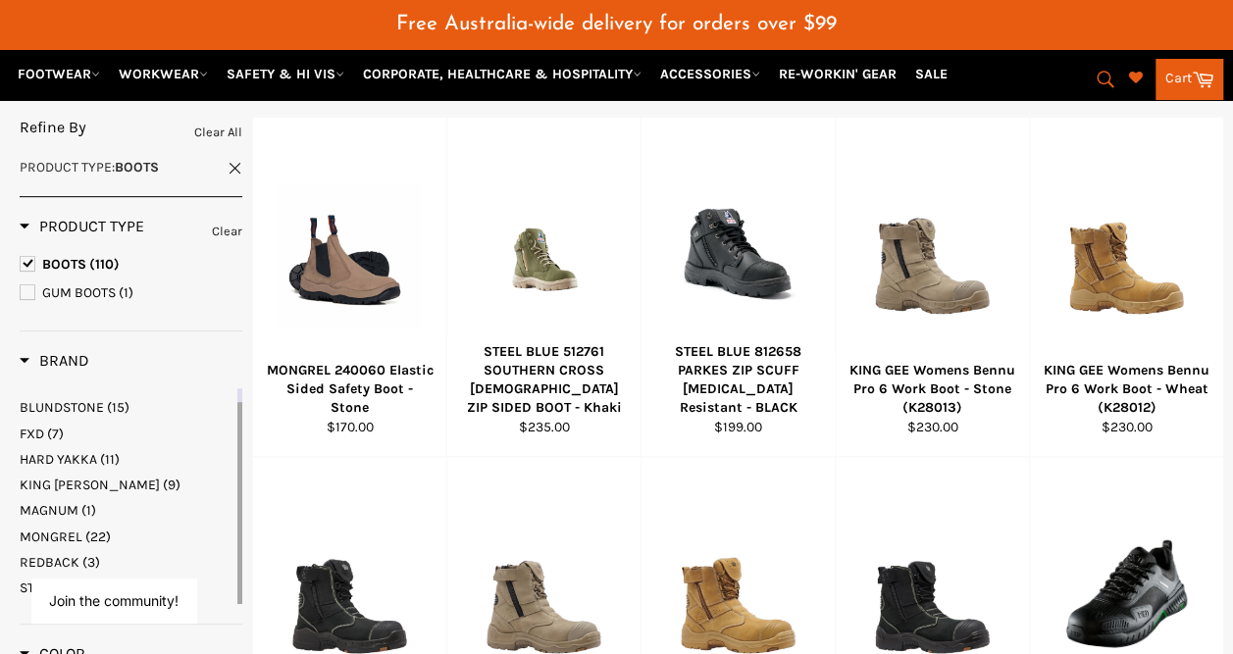
click at [107, 398] on link "BLUNDSTONE (15)" at bounding box center [127, 407] width 214 height 19
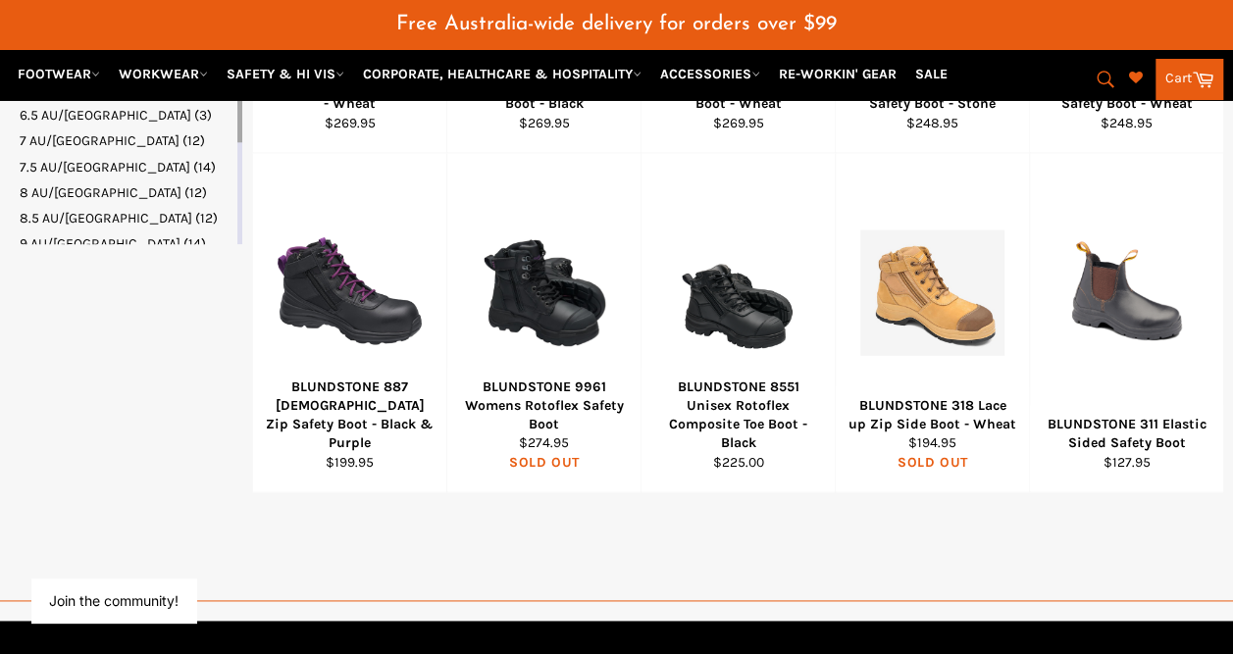
scroll to position [1023, 0]
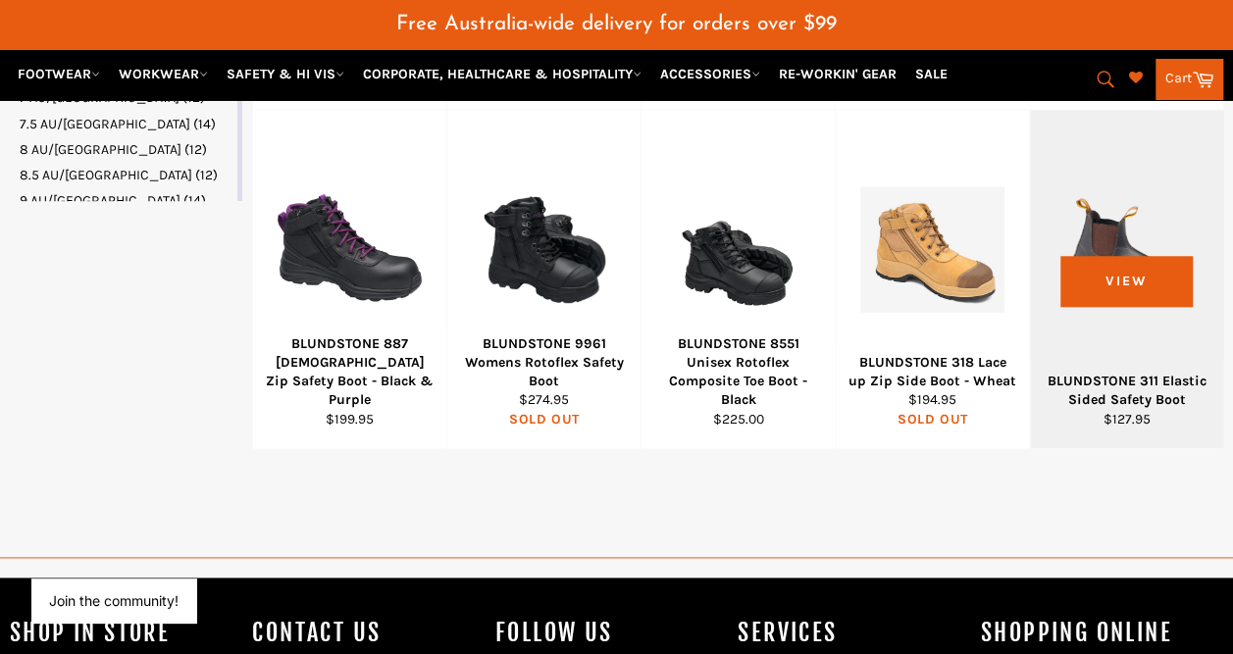
click at [1179, 339] on div at bounding box center [1126, 249] width 144 height 230
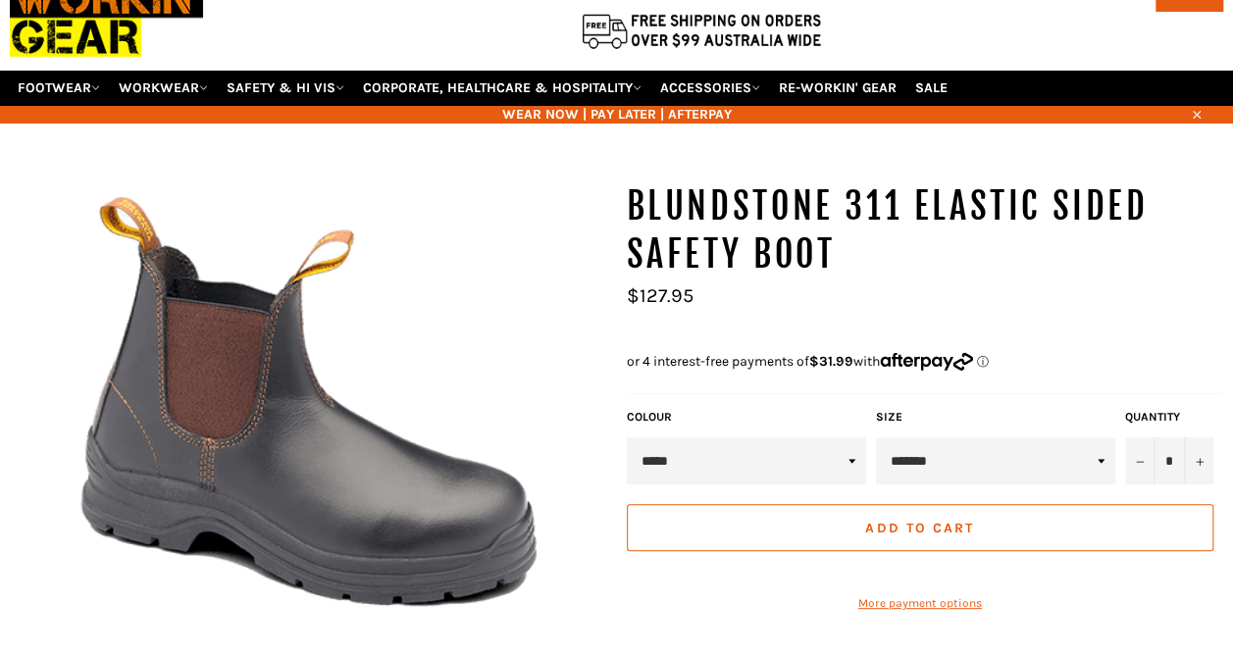
scroll to position [145, 0]
